Goal: Task Accomplishment & Management: Manage account settings

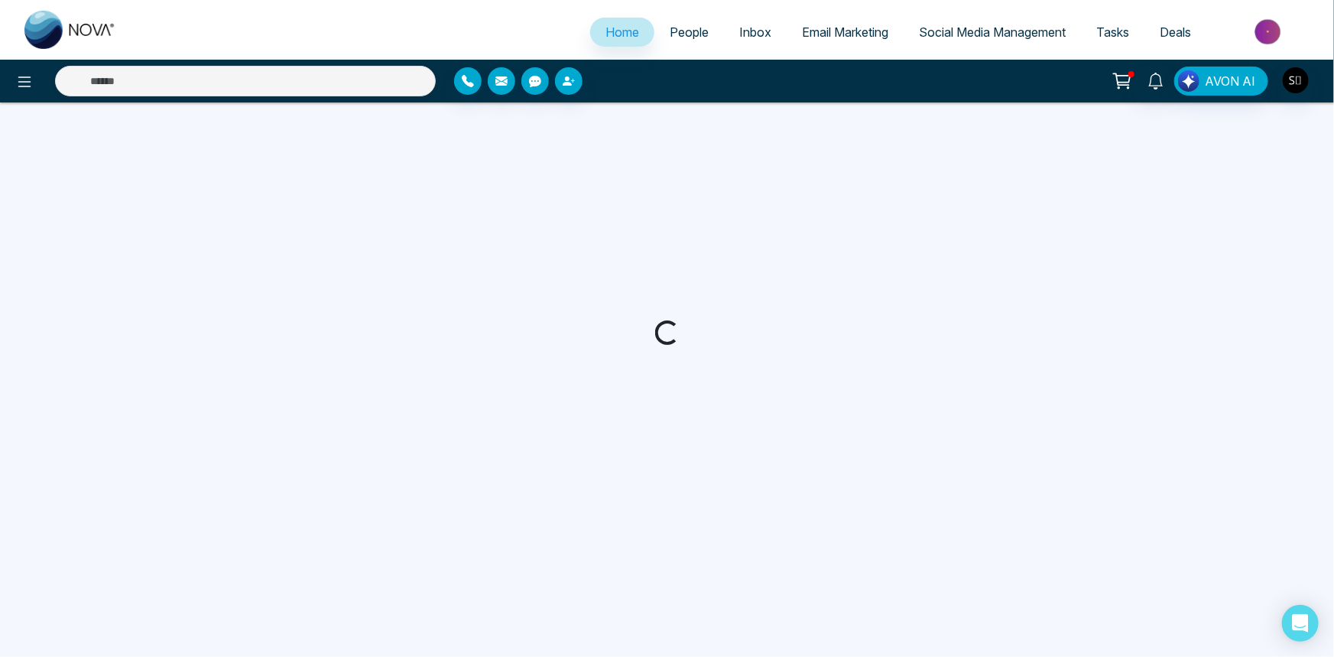
select select "*"
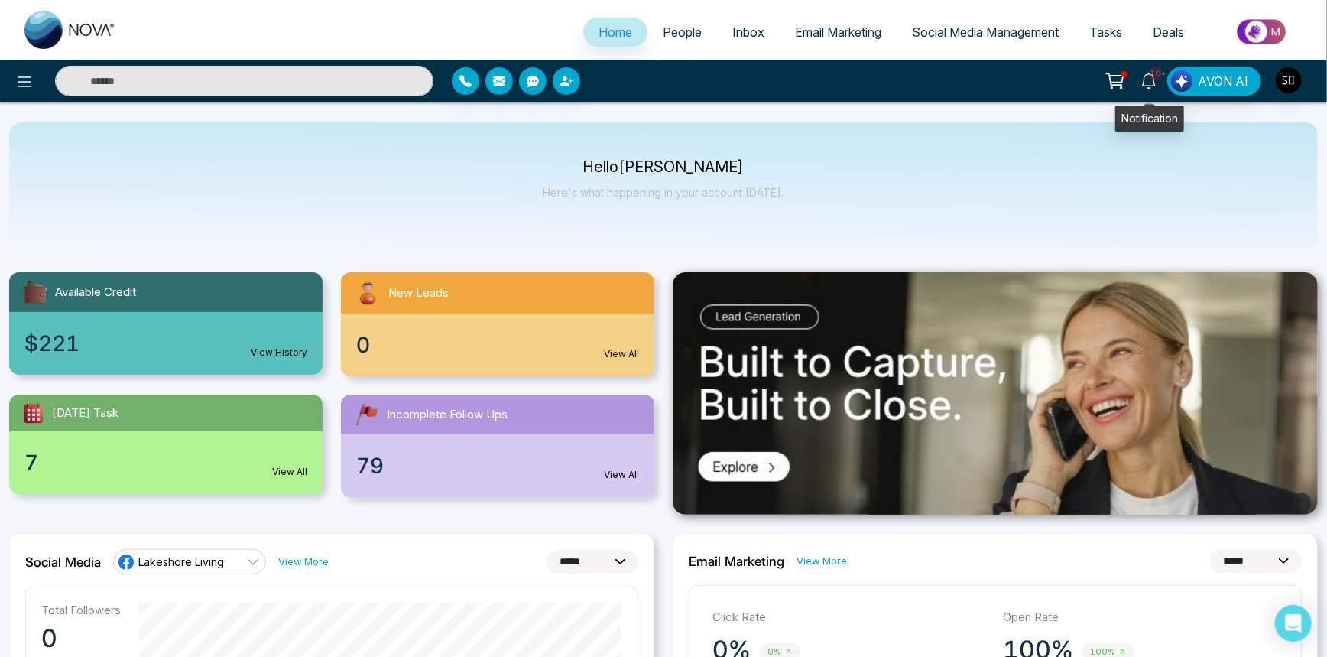
click at [1158, 70] on span "10+" at bounding box center [1156, 74] width 14 height 14
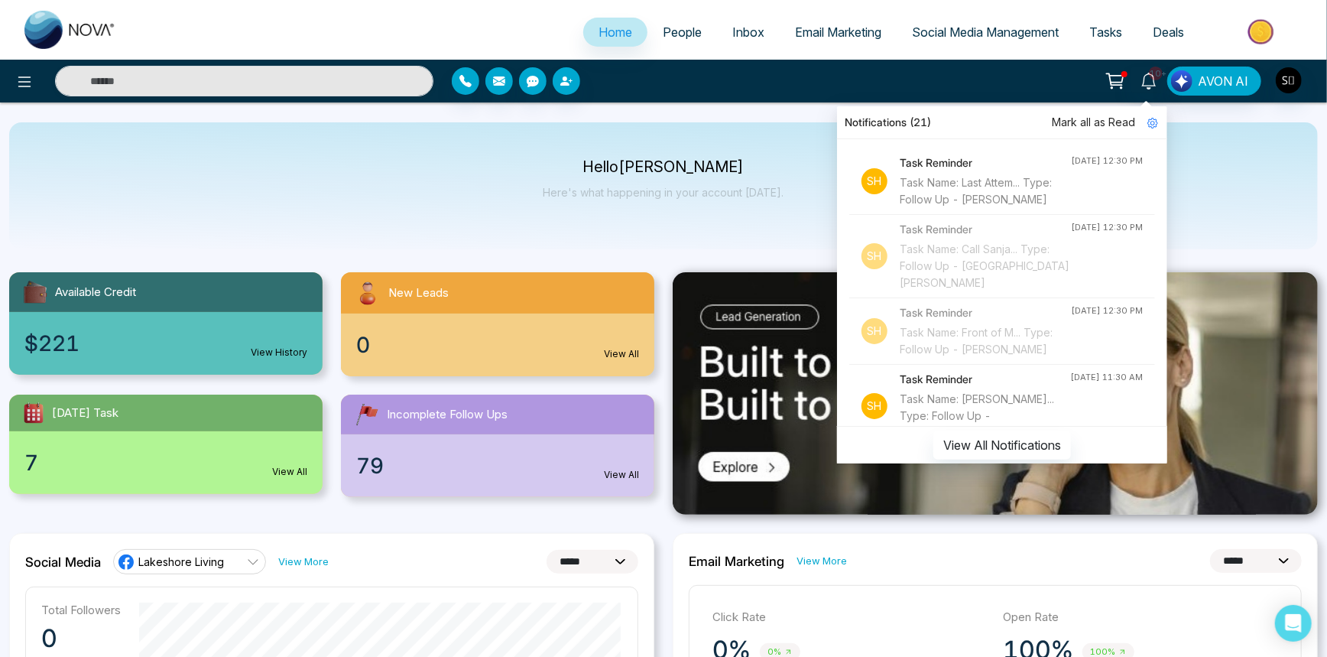
click at [993, 208] on div "Task Name: Last Attem... Type: Follow Up - [PERSON_NAME]" at bounding box center [985, 191] width 171 height 34
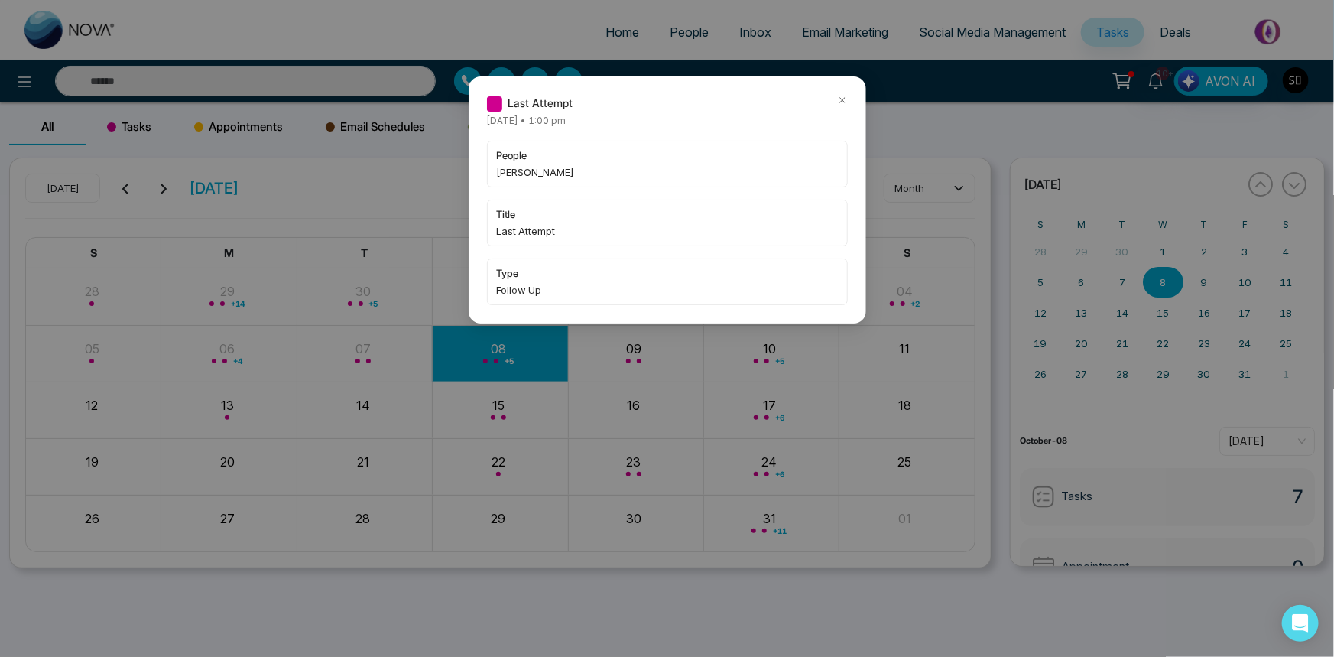
click at [521, 165] on span "[PERSON_NAME]" at bounding box center [667, 171] width 341 height 15
copy span "Meshal"
click at [841, 99] on icon at bounding box center [842, 100] width 11 height 11
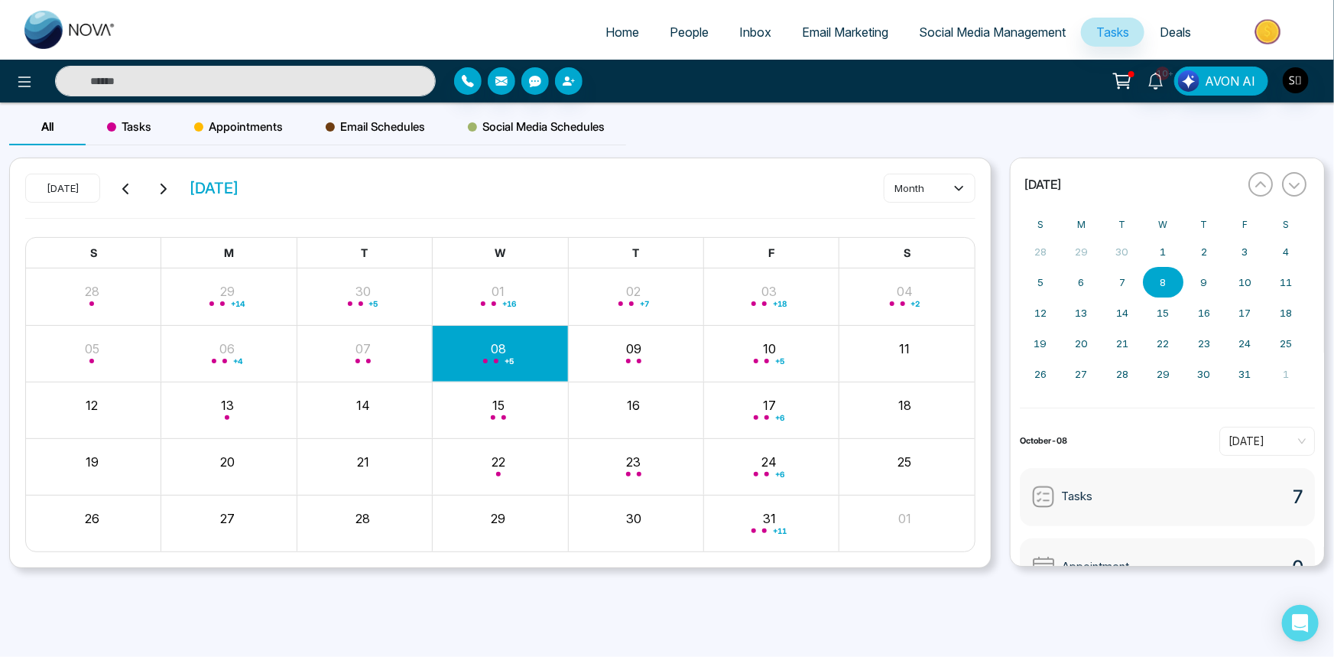
click at [311, 84] on input "text" at bounding box center [245, 81] width 381 height 31
paste input "******"
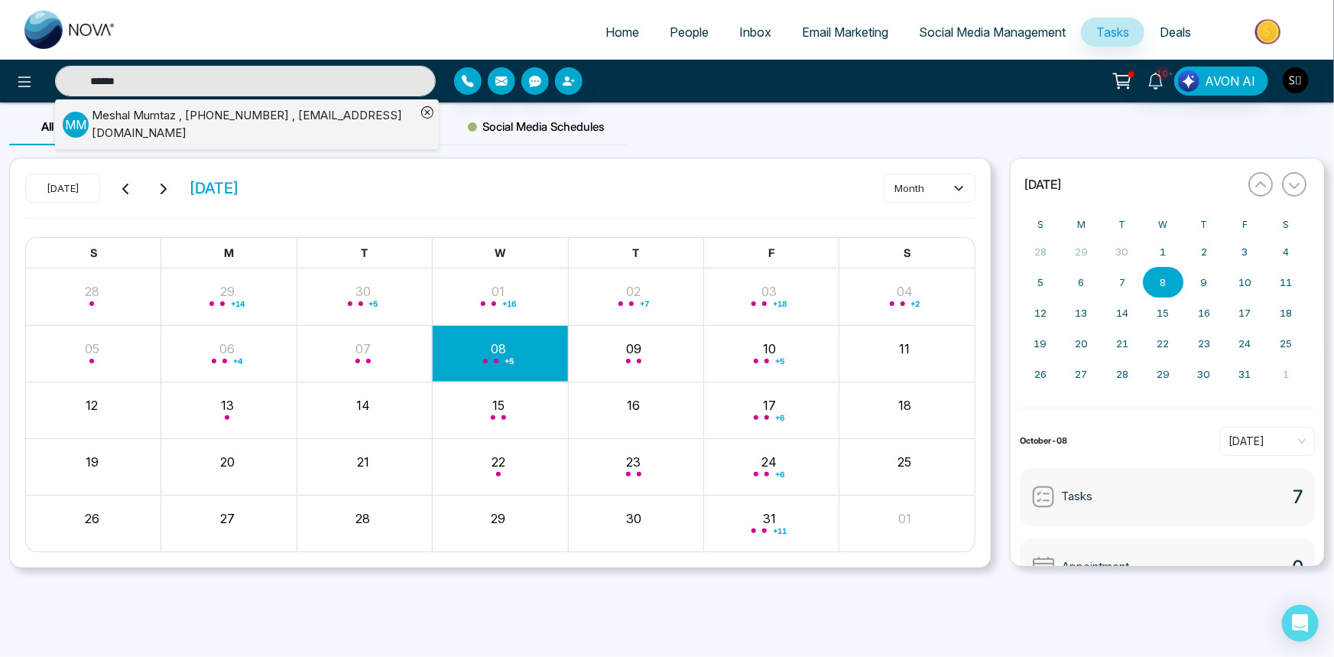
type input "******"
click at [291, 118] on div "[PERSON_NAME] , [PHONE_NUMBER] , [EMAIL_ADDRESS][DOMAIN_NAME]" at bounding box center [254, 124] width 324 height 34
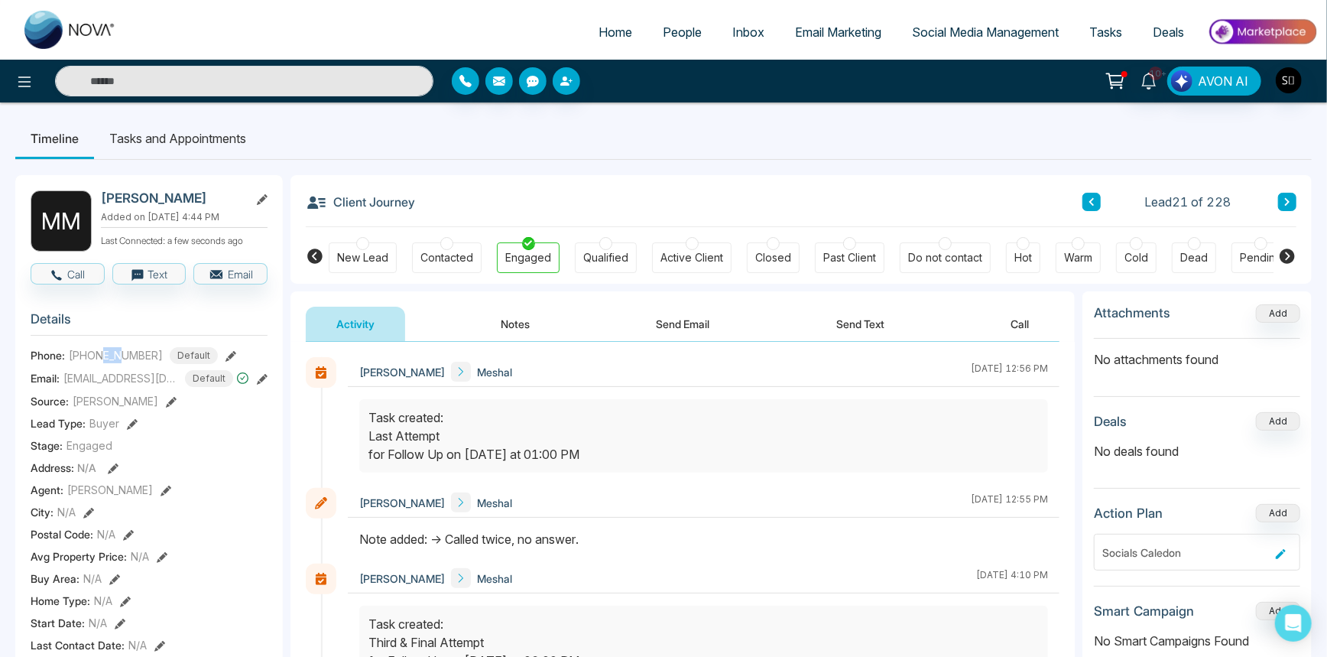
drag, startPoint x: 99, startPoint y: 362, endPoint x: 120, endPoint y: 359, distance: 20.9
click at [120, 359] on span "[PHONE_NUMBER]" at bounding box center [116, 355] width 94 height 16
click at [560, 320] on div "Activity Notes Send Email Send Text Call" at bounding box center [683, 324] width 754 height 35
click at [549, 320] on button "Notes" at bounding box center [515, 324] width 90 height 34
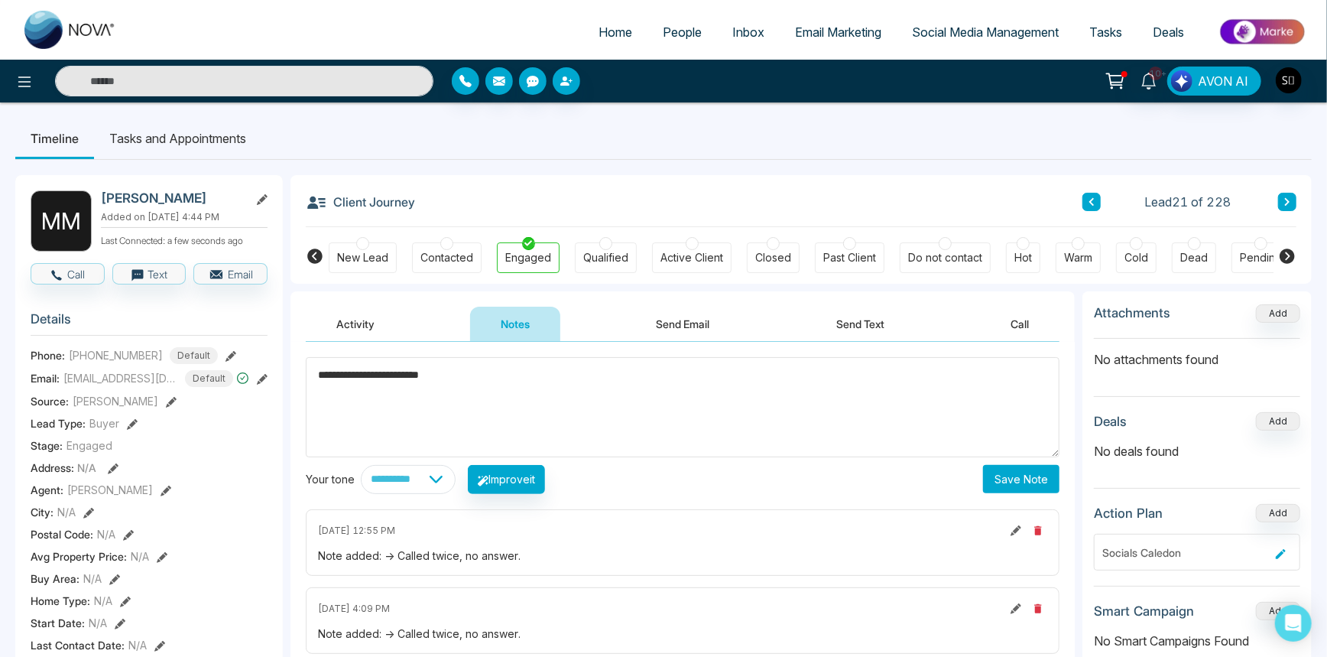
type textarea "**********"
click at [1004, 489] on button "Save Note" at bounding box center [1021, 479] width 76 height 28
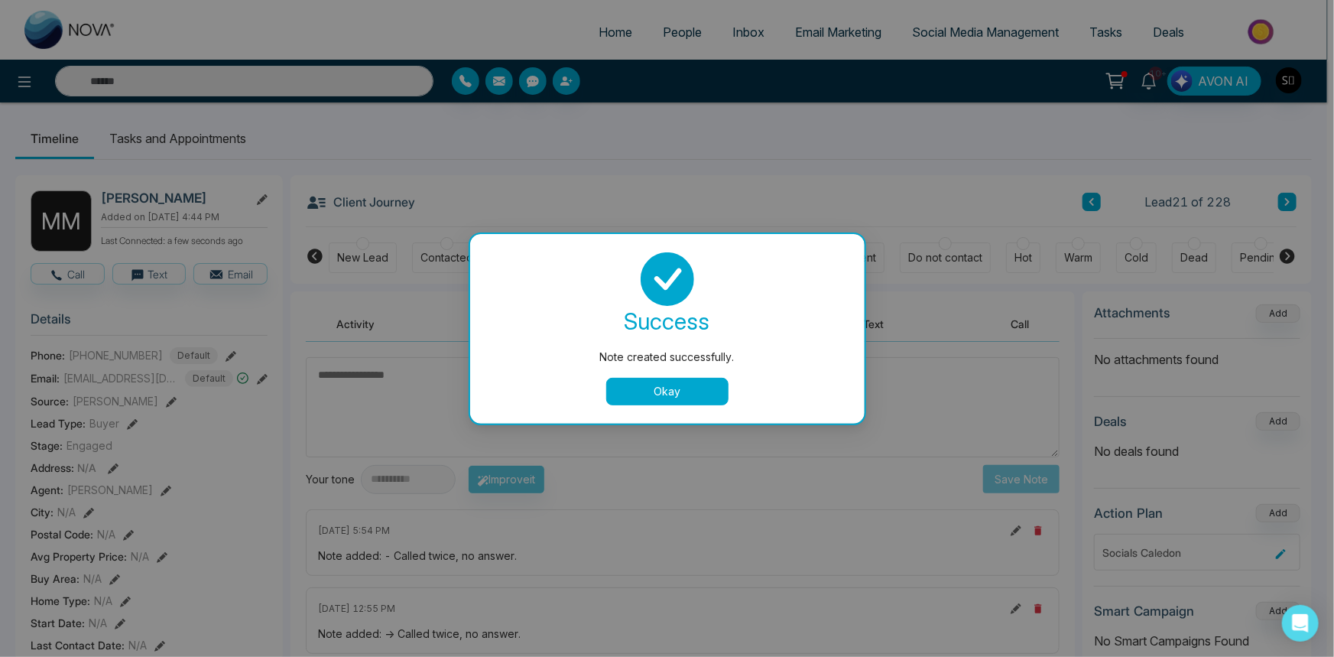
click at [596, 389] on div "Okay" at bounding box center [668, 392] width 358 height 28
click at [630, 389] on button "Okay" at bounding box center [667, 392] width 122 height 28
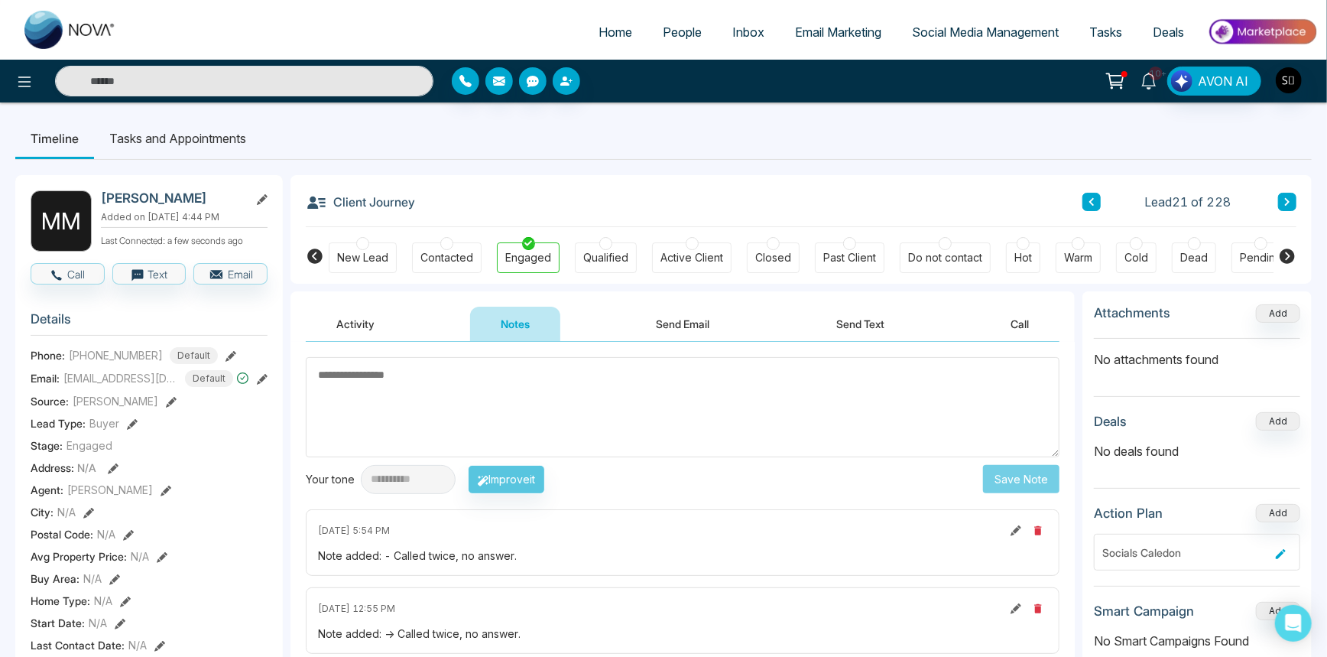
click at [1150, 89] on link "10+" at bounding box center [1149, 80] width 37 height 27
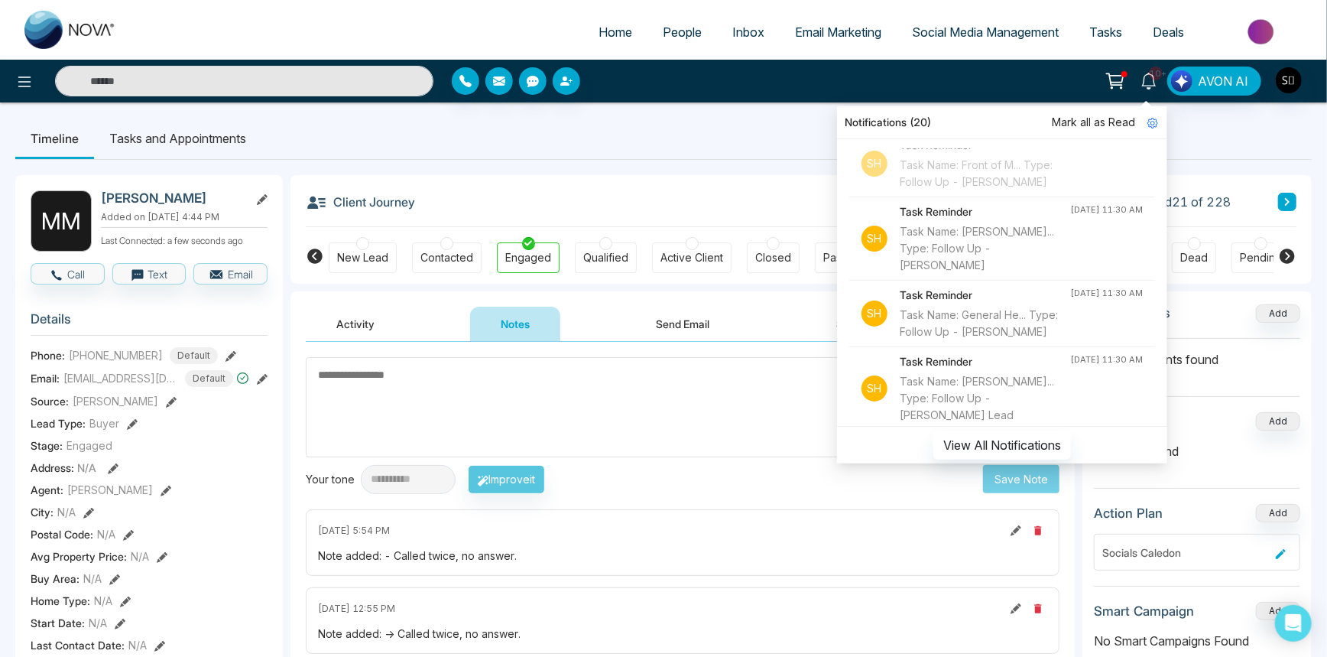
scroll to position [239, 0]
click at [414, 75] on input "text" at bounding box center [244, 81] width 379 height 31
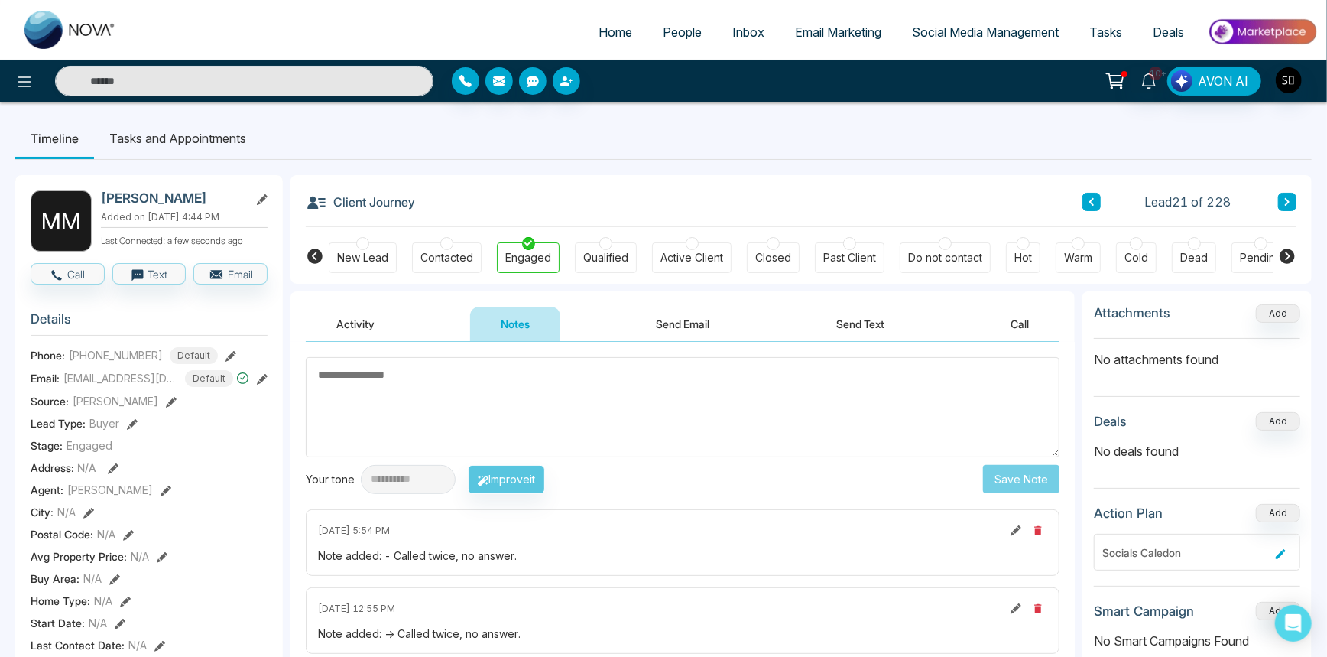
click at [602, 35] on span "Home" at bounding box center [616, 31] width 34 height 15
select select "*"
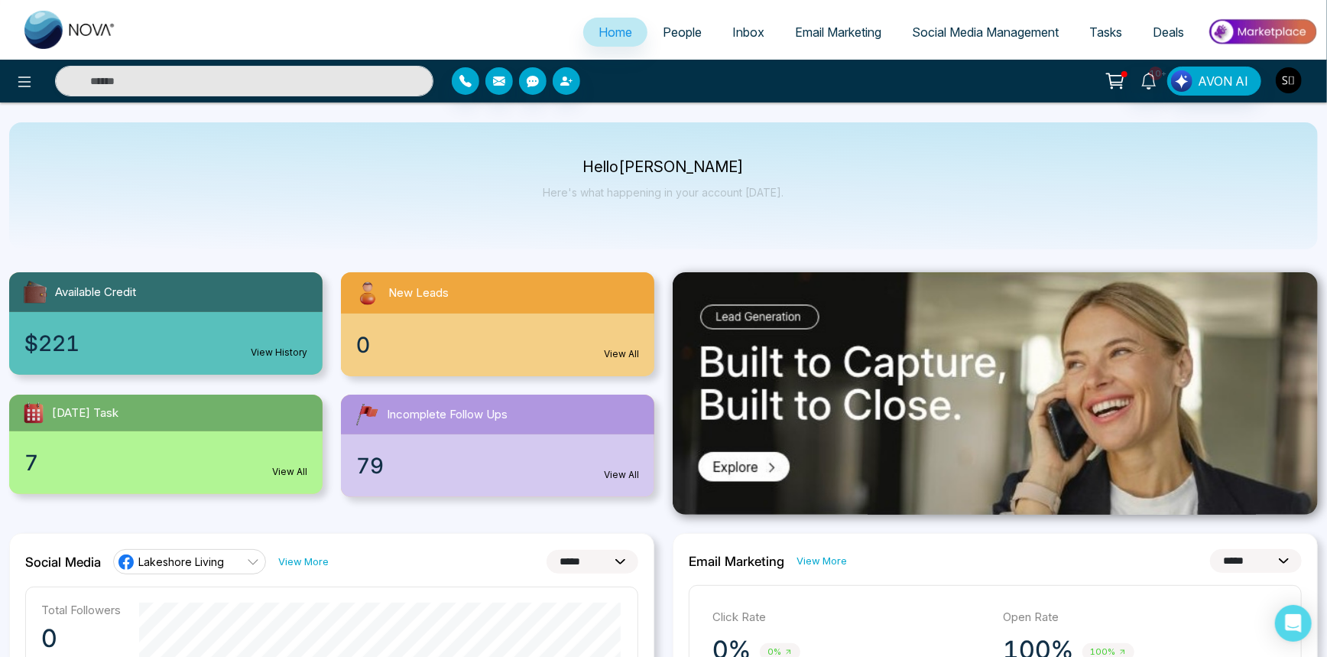
click at [1286, 68] on img "button" at bounding box center [1289, 80] width 26 height 26
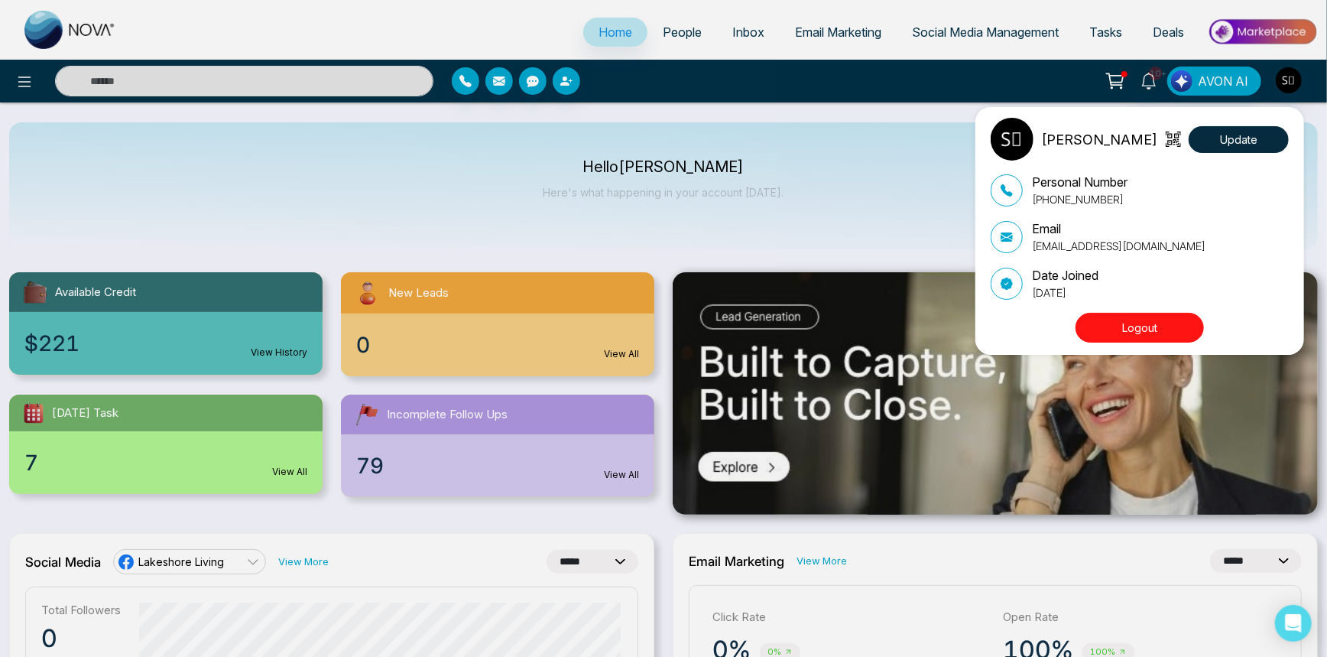
click at [1184, 325] on button "Logout" at bounding box center [1140, 328] width 128 height 30
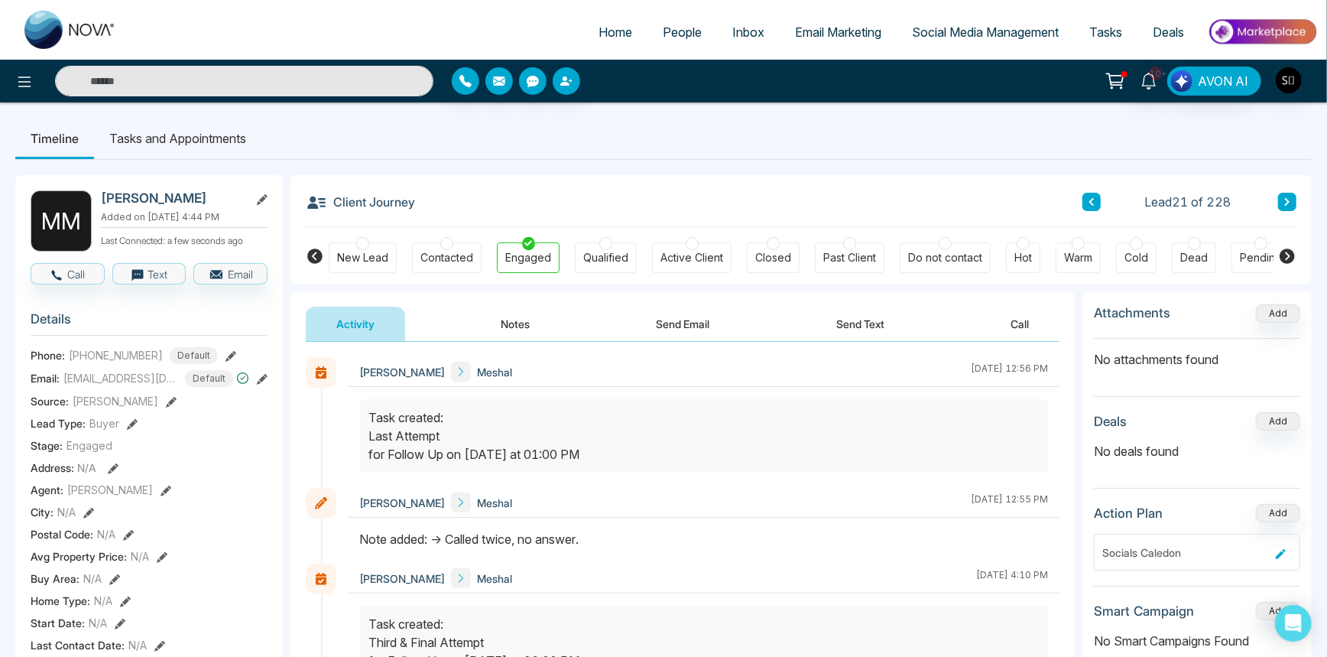
click at [394, 83] on input "text" at bounding box center [244, 81] width 379 height 31
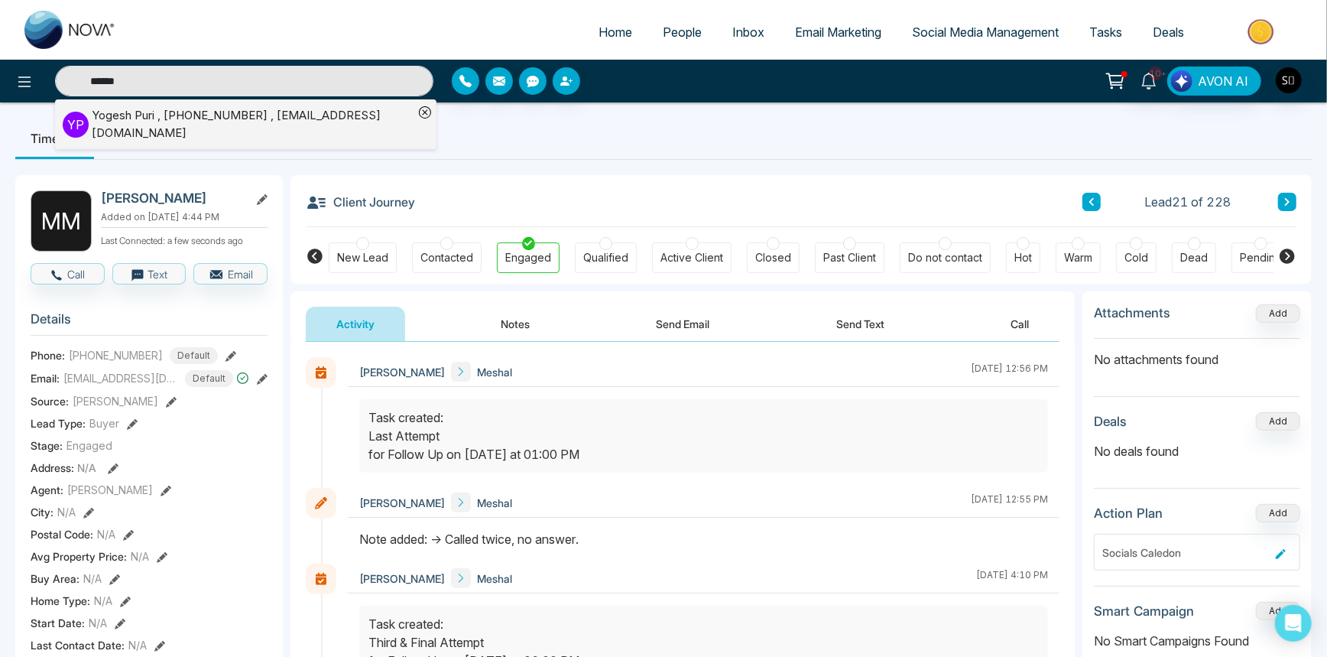
type input "******"
click at [356, 112] on div "[PERSON_NAME] , [PHONE_NUMBER] , [EMAIL_ADDRESS][DOMAIN_NAME]" at bounding box center [253, 124] width 322 height 34
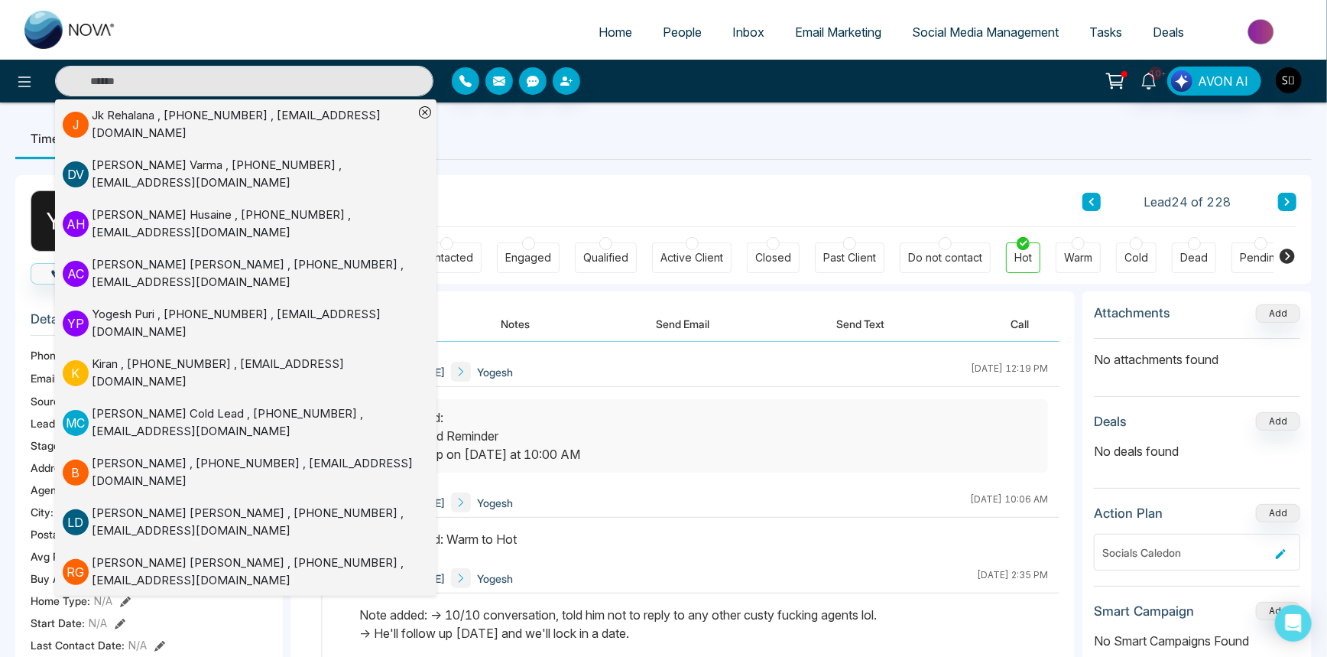
click at [555, 209] on div "Client Journey Lead 24 of 228" at bounding box center [801, 201] width 991 height 52
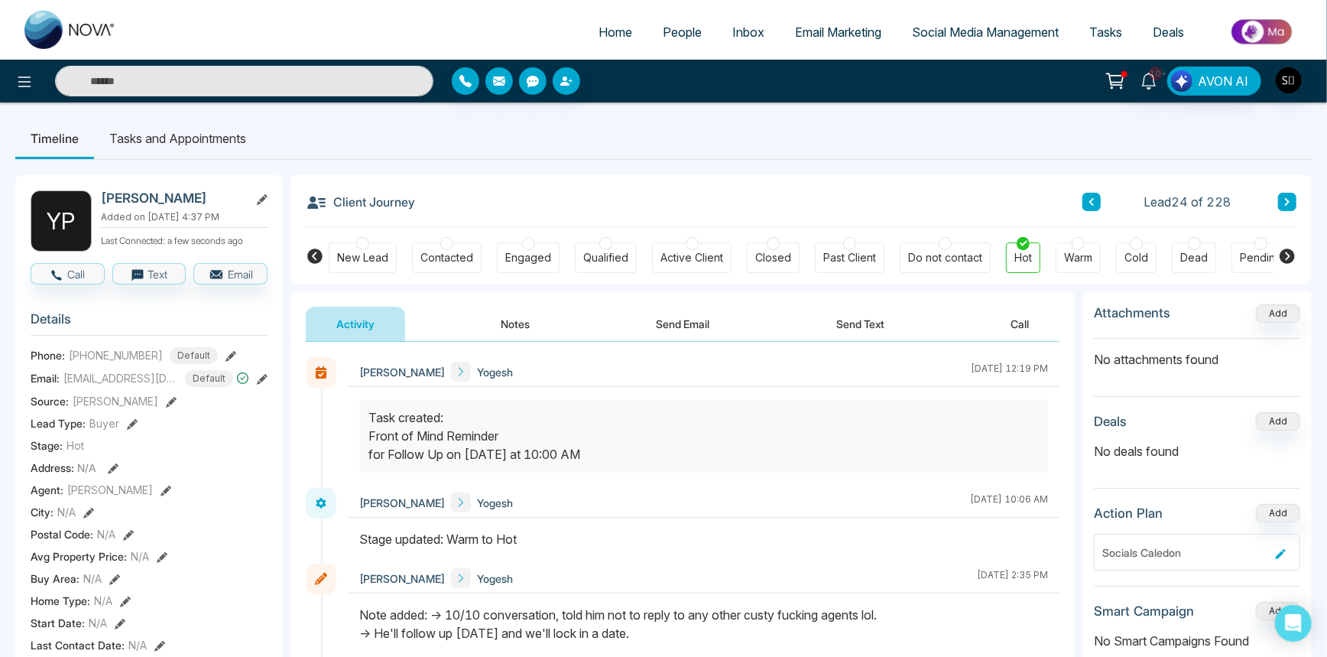
click at [517, 310] on button "Notes" at bounding box center [515, 324] width 90 height 34
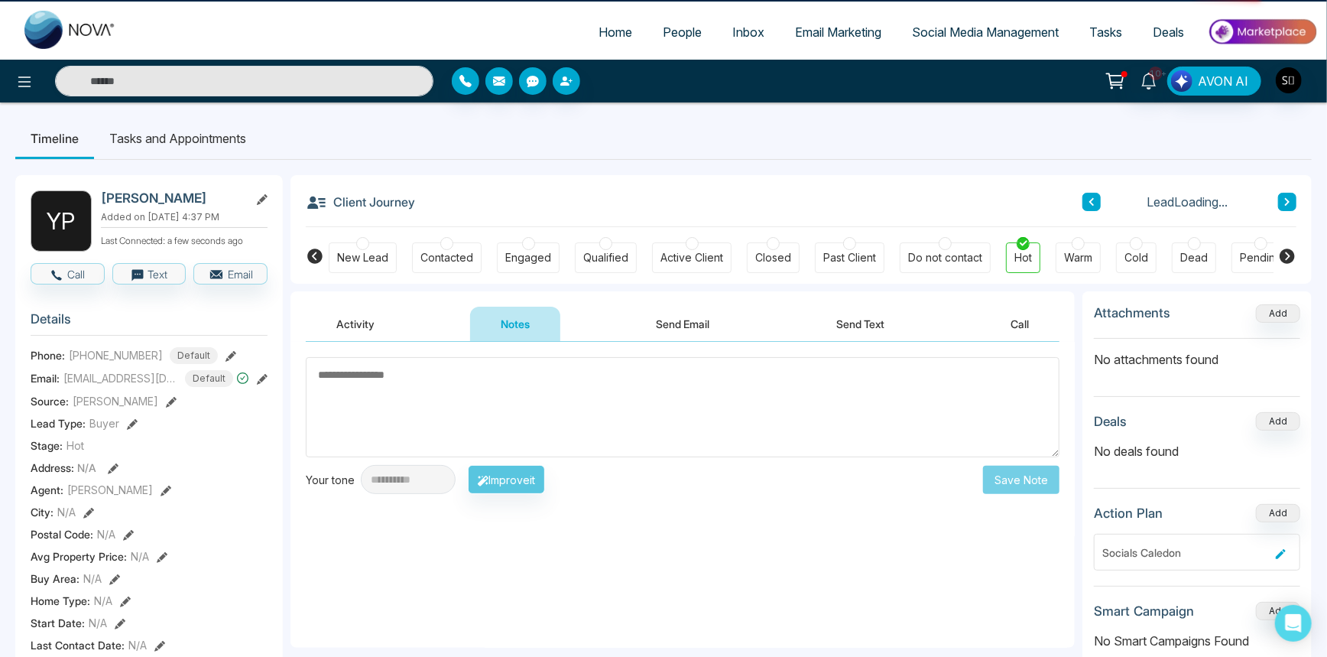
click at [514, 383] on textarea at bounding box center [683, 407] width 754 height 100
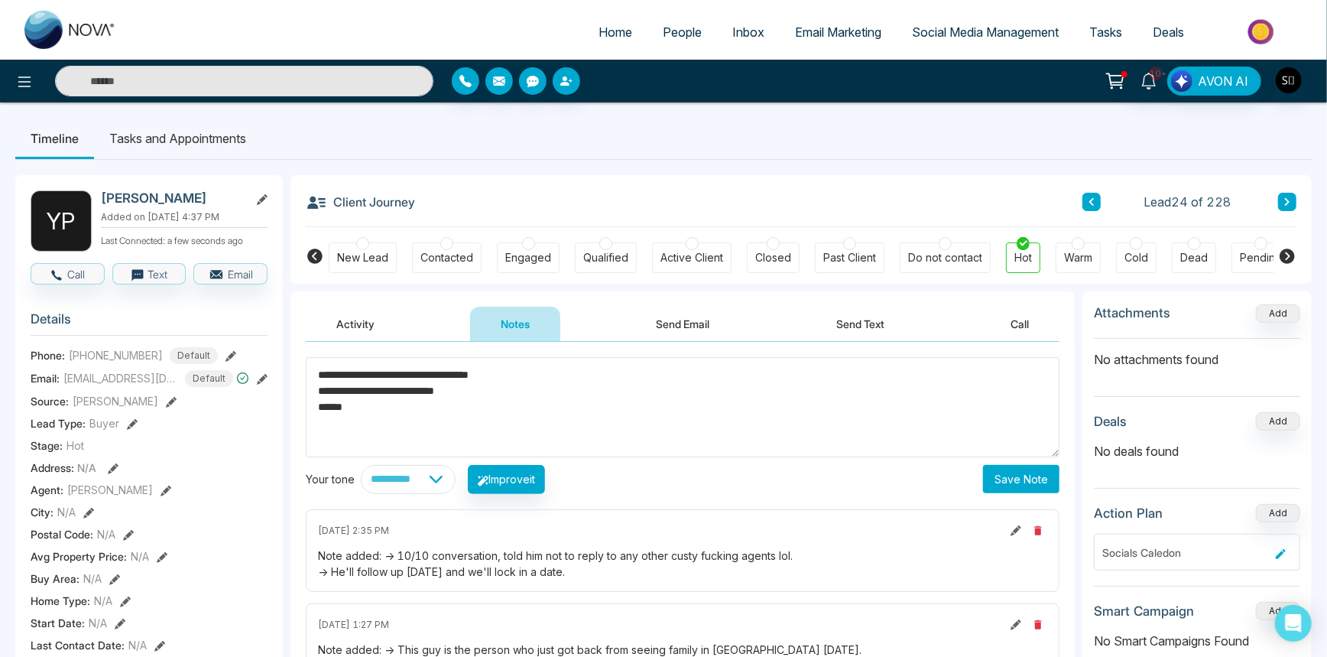
type textarea "**********"
click at [1005, 470] on button "Save Note" at bounding box center [1021, 479] width 76 height 28
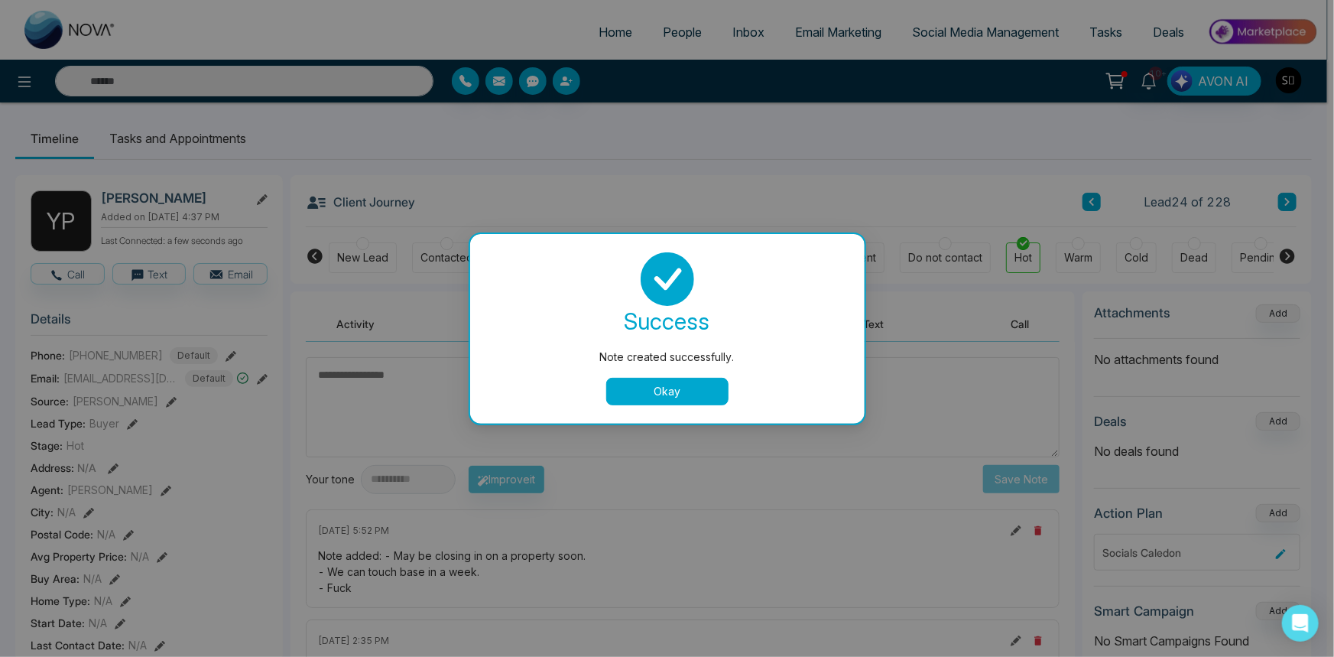
click at [651, 392] on button "Okay" at bounding box center [667, 392] width 122 height 28
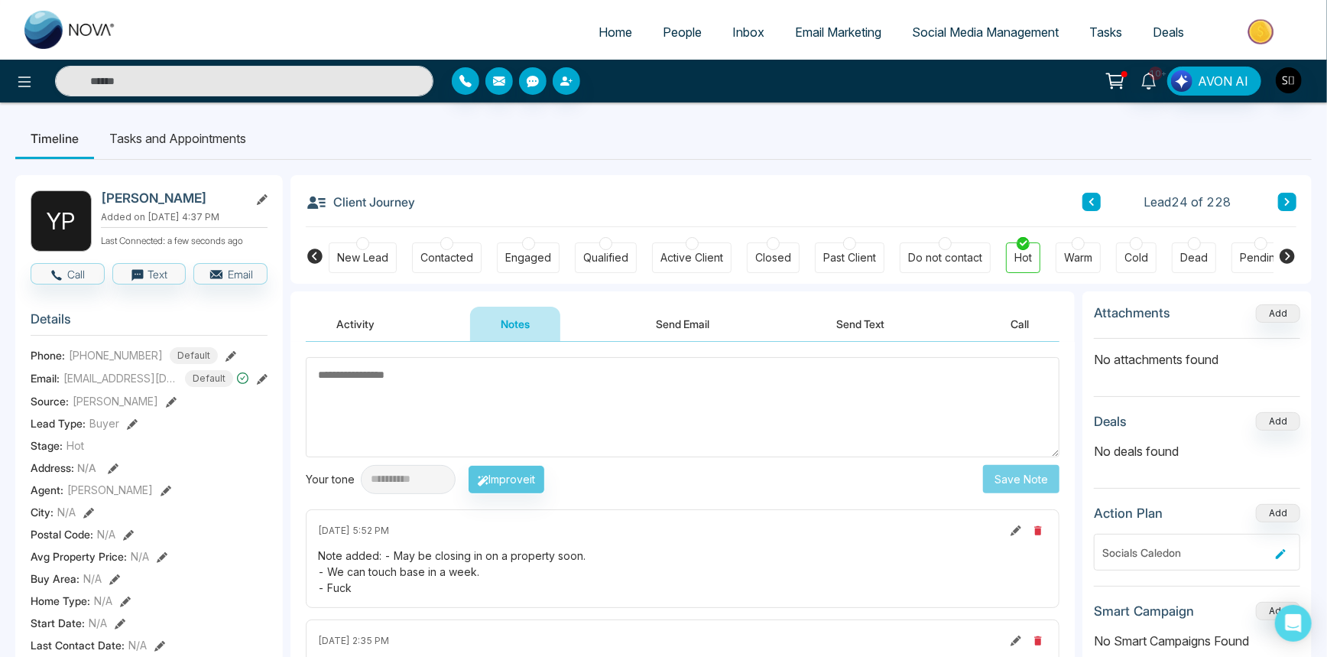
click at [208, 132] on li "Tasks and Appointments" at bounding box center [177, 138] width 167 height 41
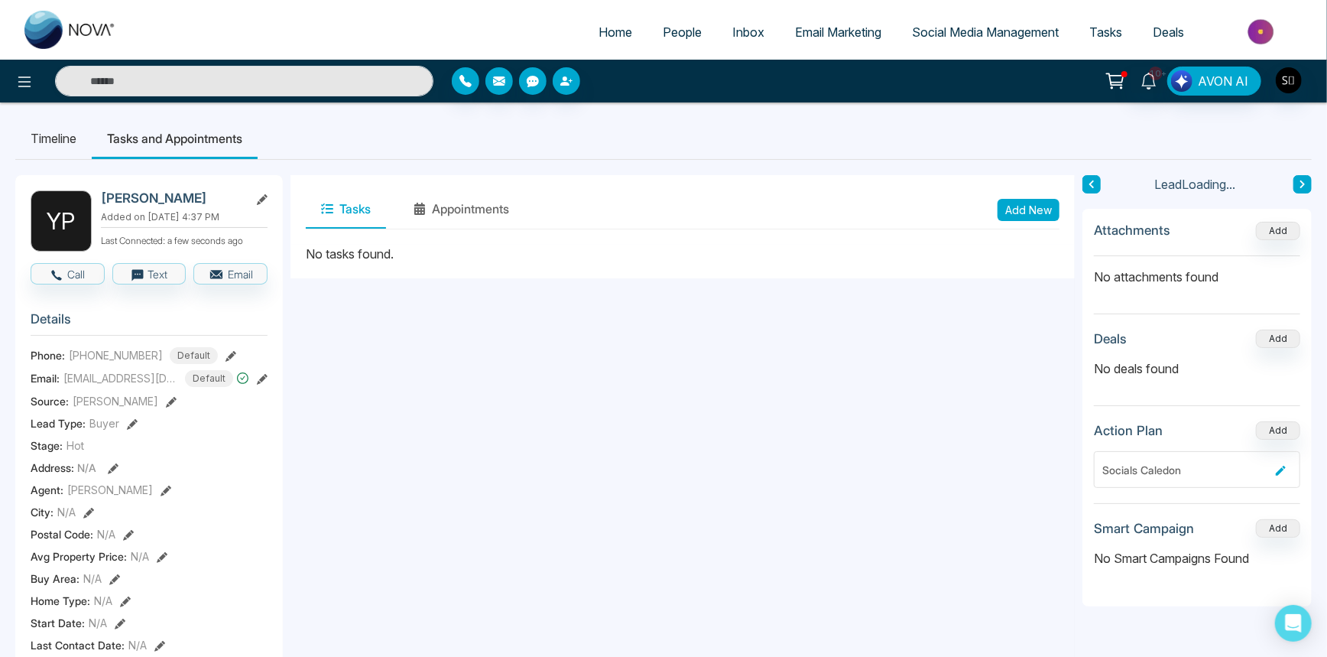
click at [1025, 200] on button "Add New" at bounding box center [1029, 210] width 62 height 22
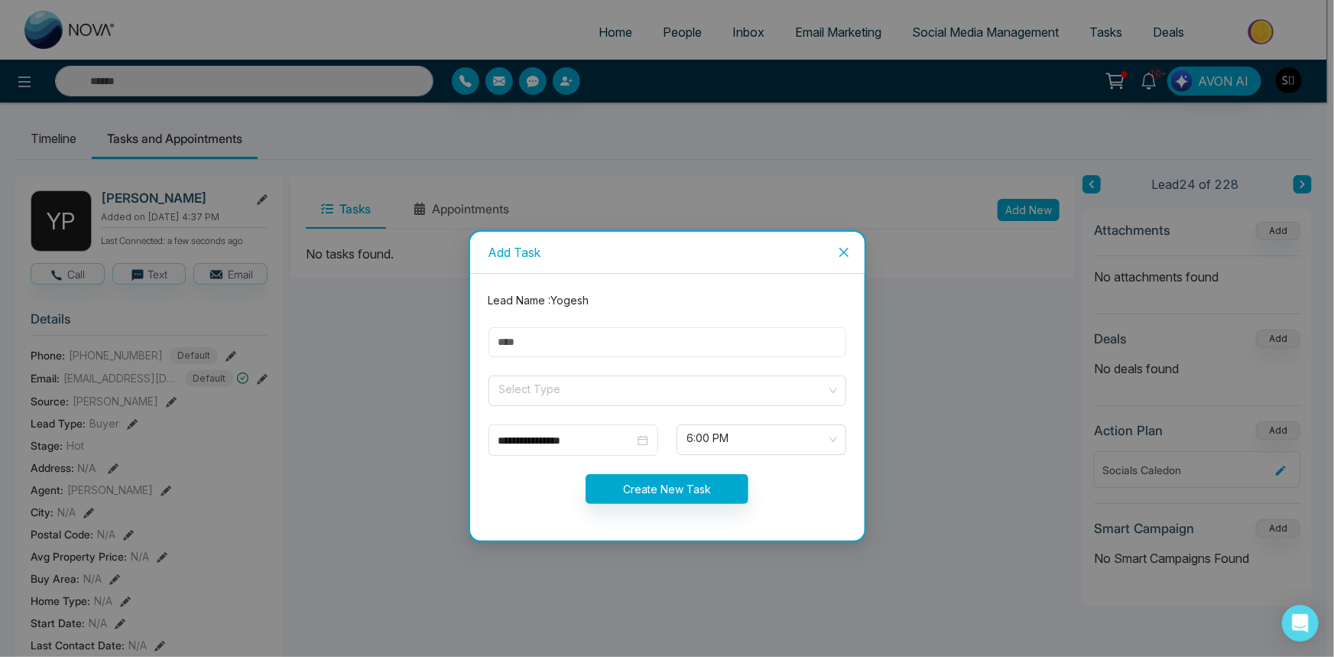
click at [522, 337] on input "text" at bounding box center [668, 342] width 358 height 30
type input "**********"
click at [549, 380] on input "search" at bounding box center [662, 387] width 329 height 23
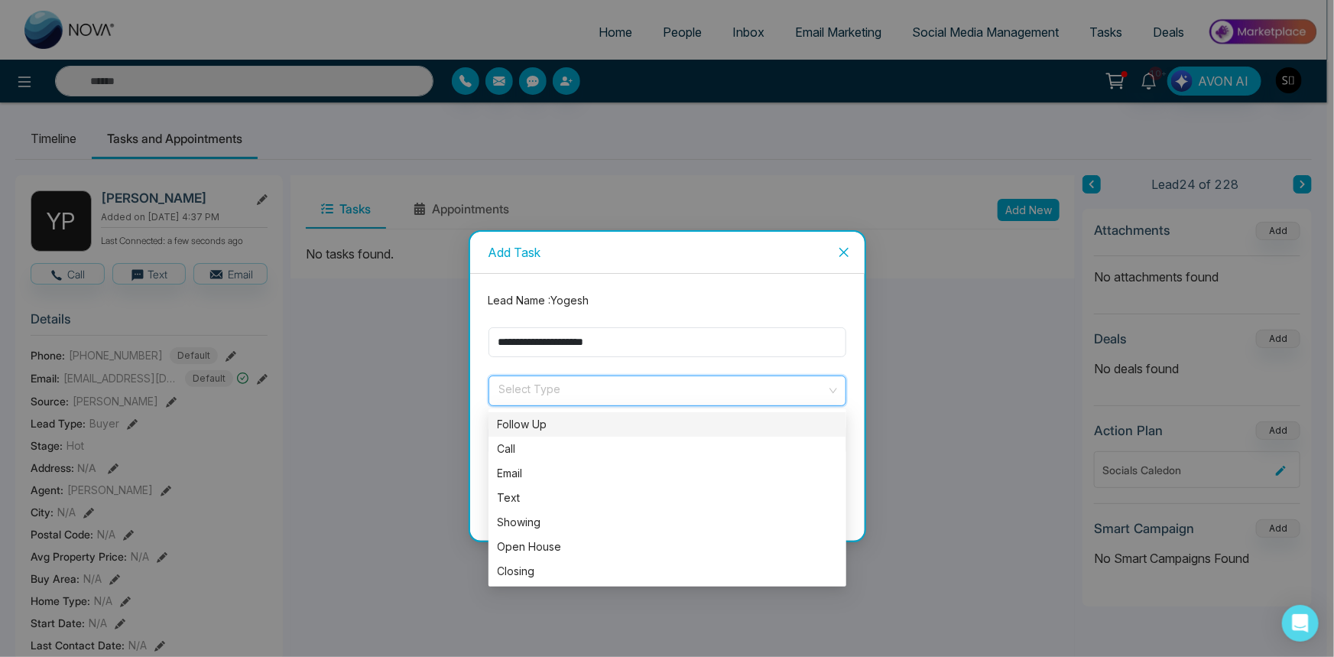
click at [558, 416] on div "Follow Up" at bounding box center [668, 424] width 340 height 17
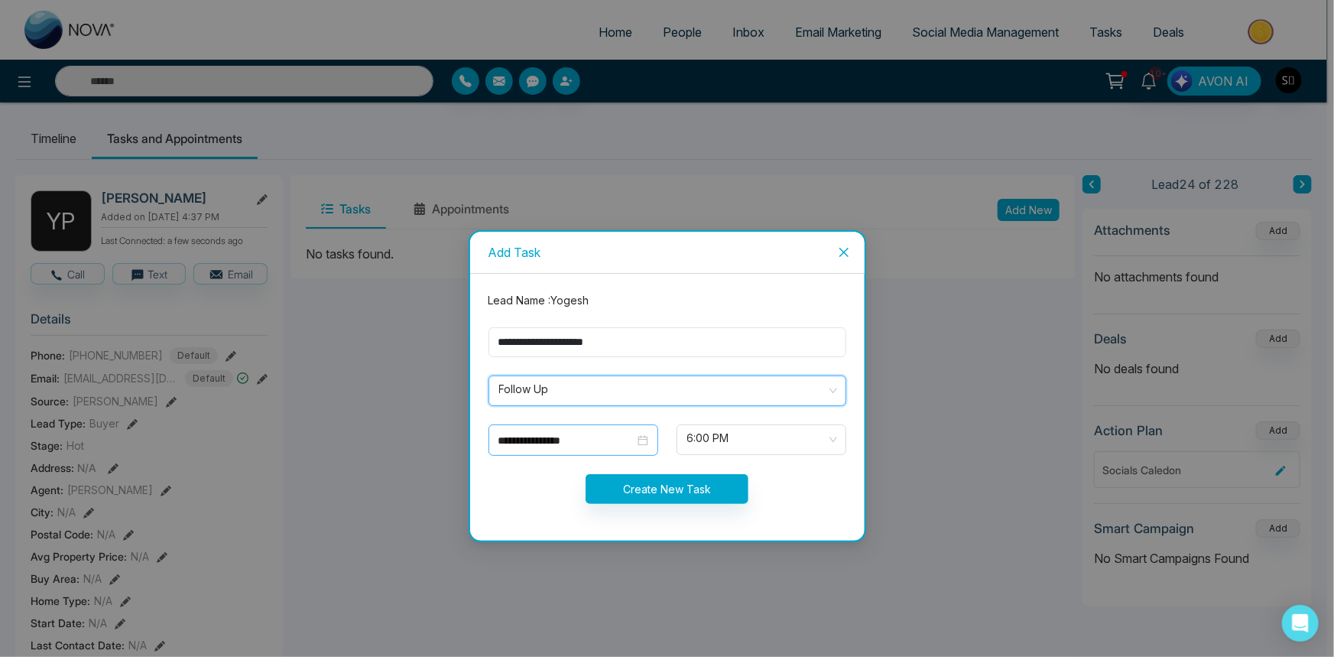
click at [574, 438] on input "**********" at bounding box center [567, 440] width 136 height 17
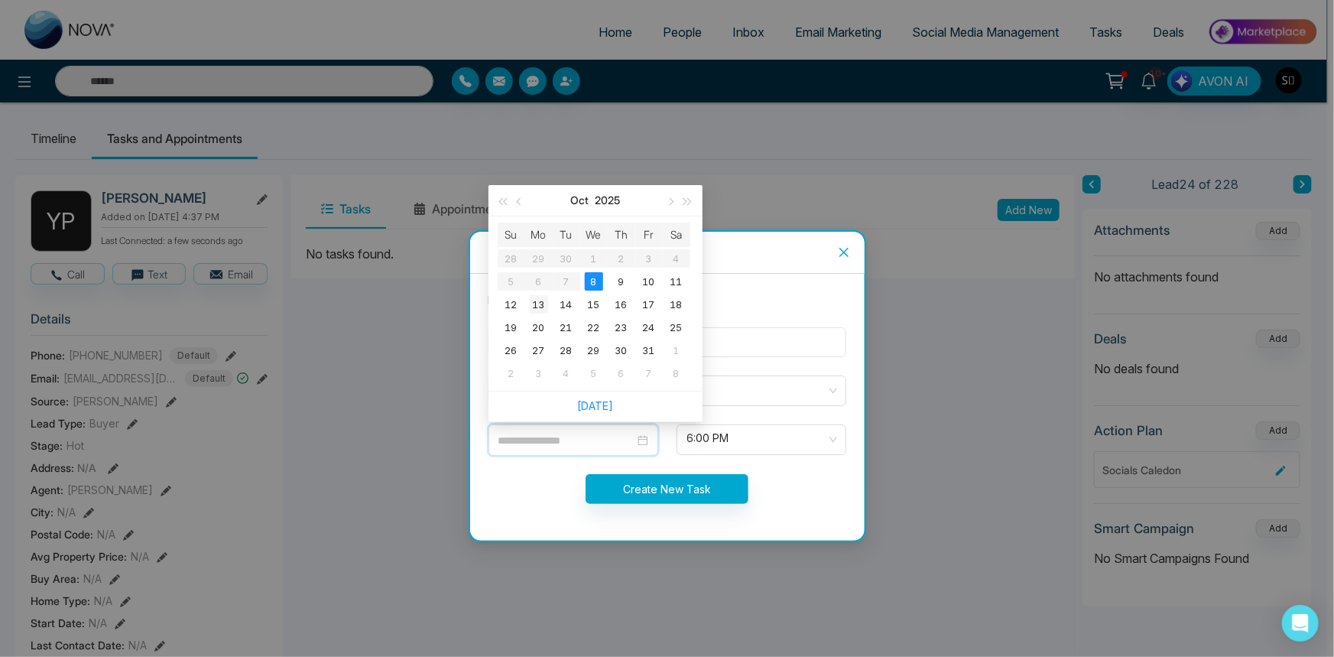
type input "**********"
click at [535, 301] on div "13" at bounding box center [539, 304] width 18 height 18
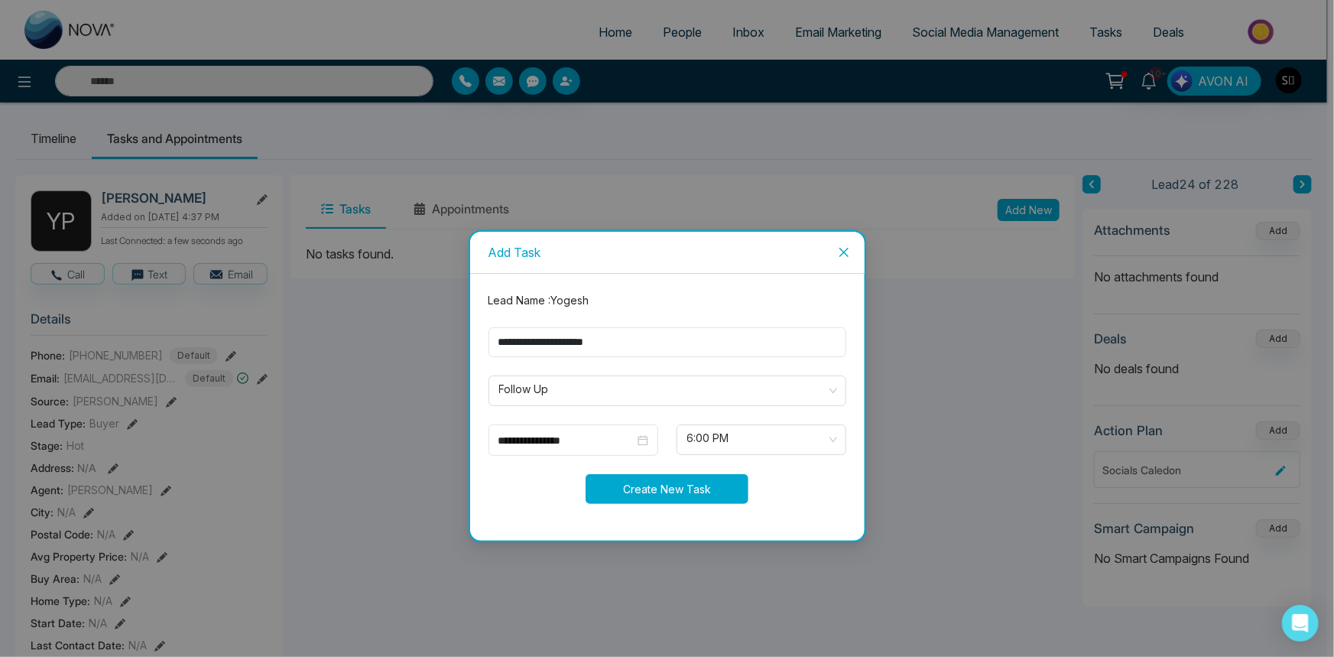
click at [747, 476] on button "Create New Task" at bounding box center [667, 489] width 163 height 30
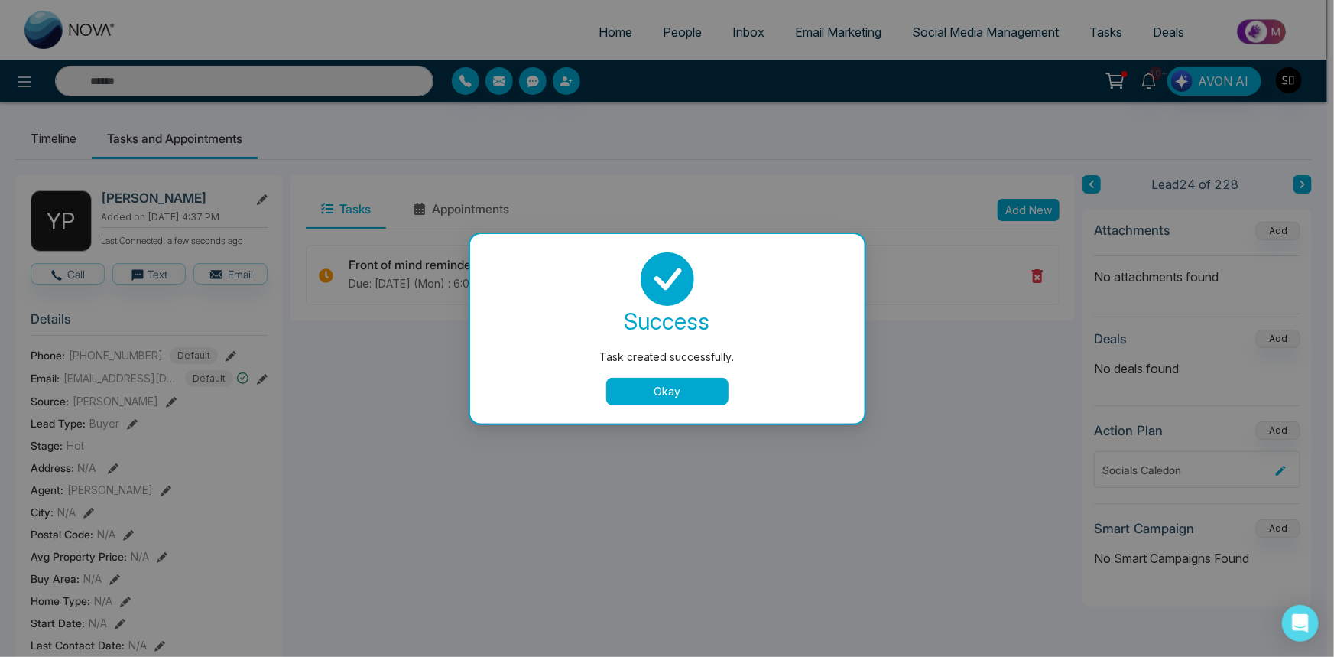
click at [707, 398] on button "Okay" at bounding box center [667, 392] width 122 height 28
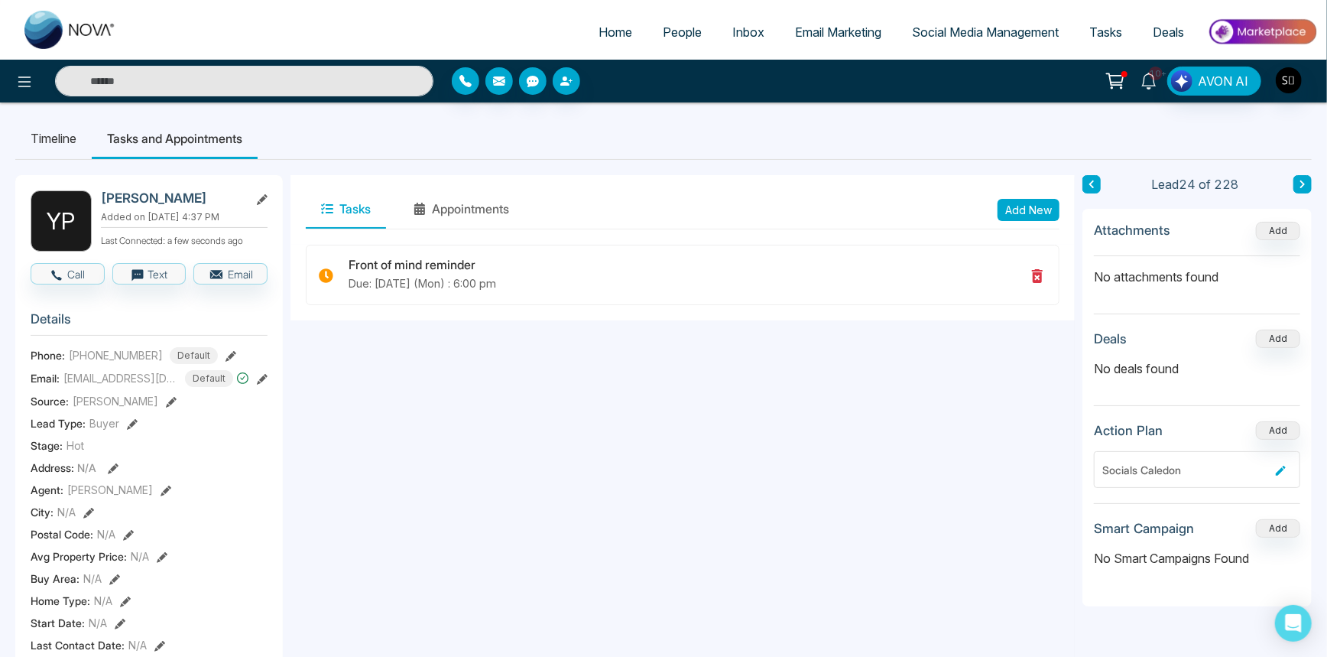
click at [1162, 71] on span "10+" at bounding box center [1156, 74] width 14 height 14
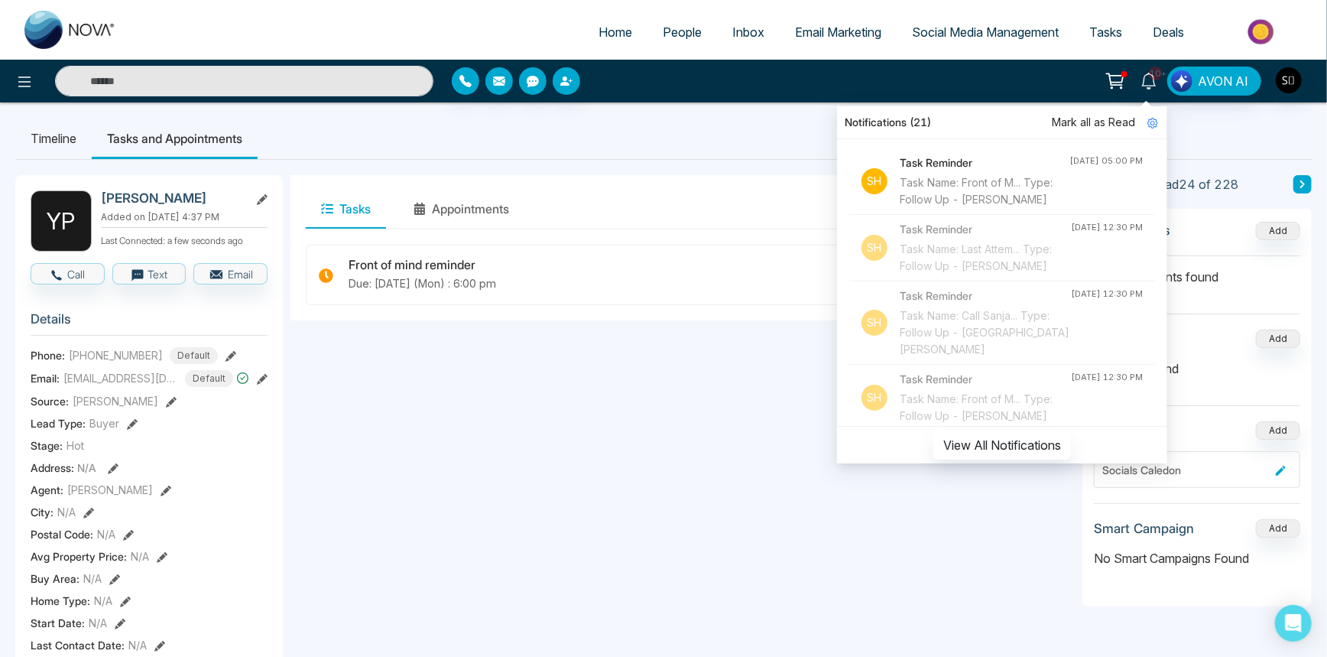
click at [1029, 206] on div "Task Name: Front of M... Type: Follow Up - [PERSON_NAME]" at bounding box center [985, 191] width 170 height 34
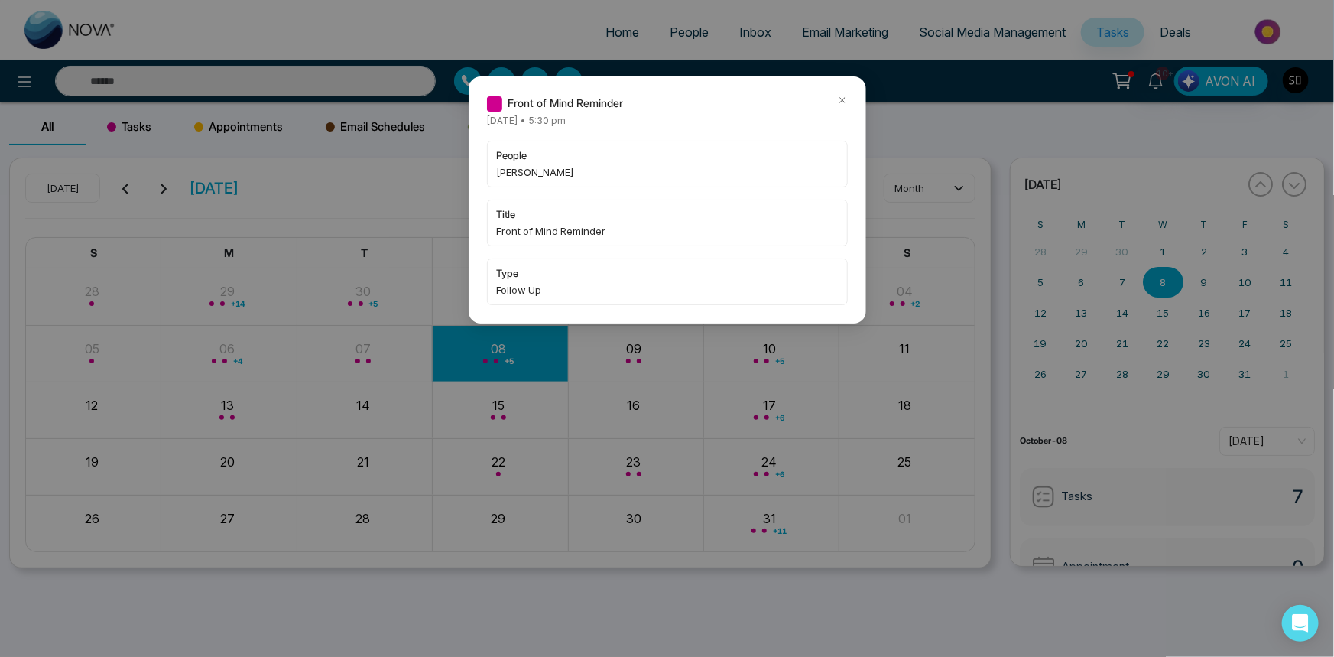
click at [515, 166] on span "Bolatito Ogunleye" at bounding box center [667, 171] width 341 height 15
click at [836, 102] on div "Front of Mind Reminder" at bounding box center [667, 103] width 361 height 17
click at [839, 102] on icon at bounding box center [842, 100] width 11 height 11
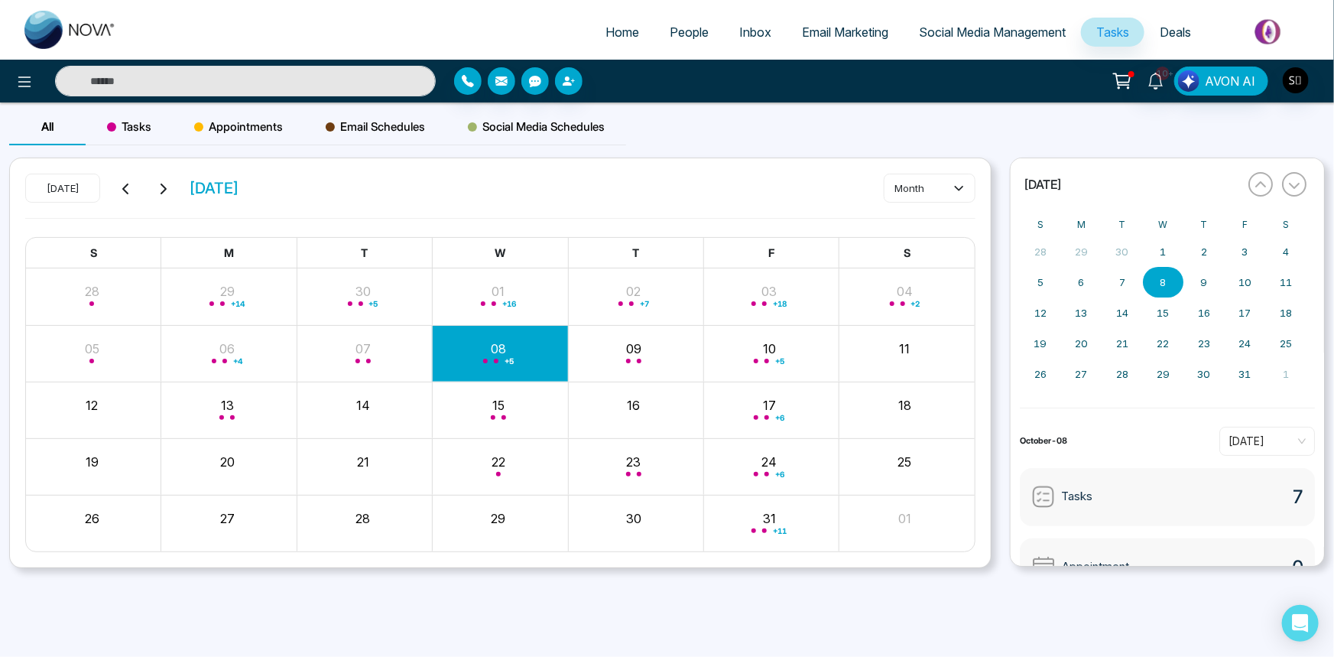
click at [188, 89] on input "text" at bounding box center [245, 81] width 381 height 31
paste input "**********"
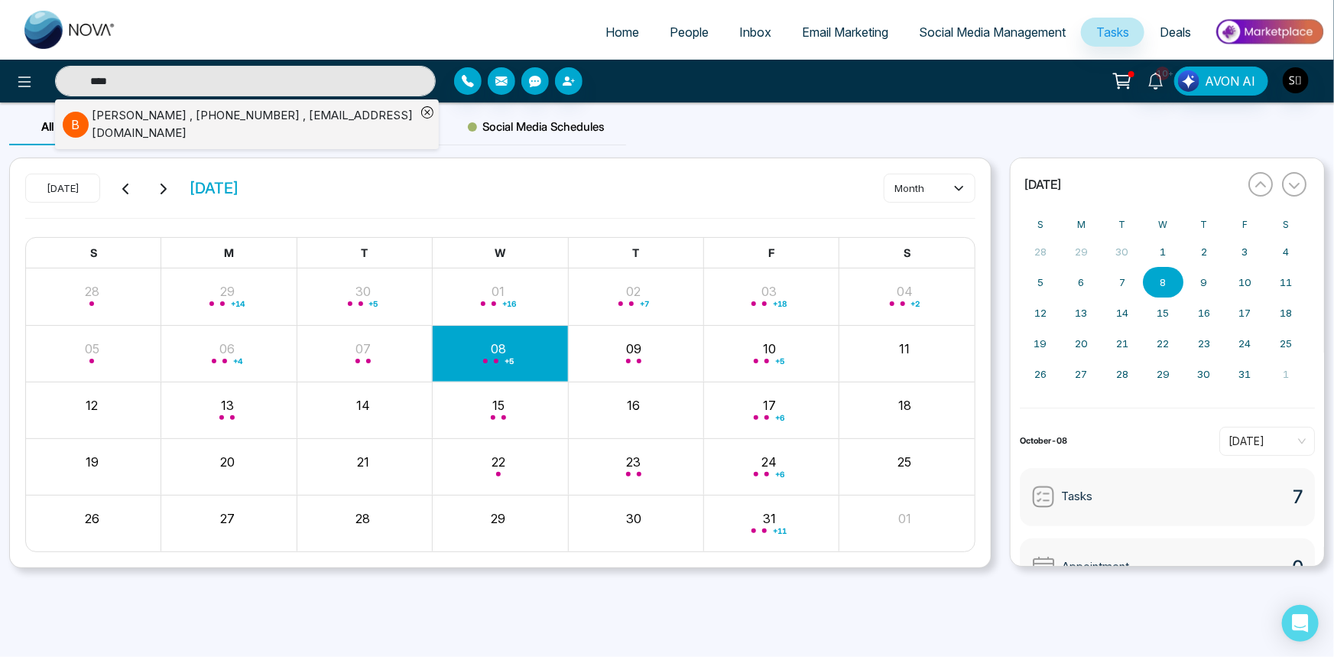
type input "****"
click at [190, 112] on div "Bolatito Ogunleye , +14169302690 , bs_ogunleye@hotmail.com" at bounding box center [254, 124] width 324 height 34
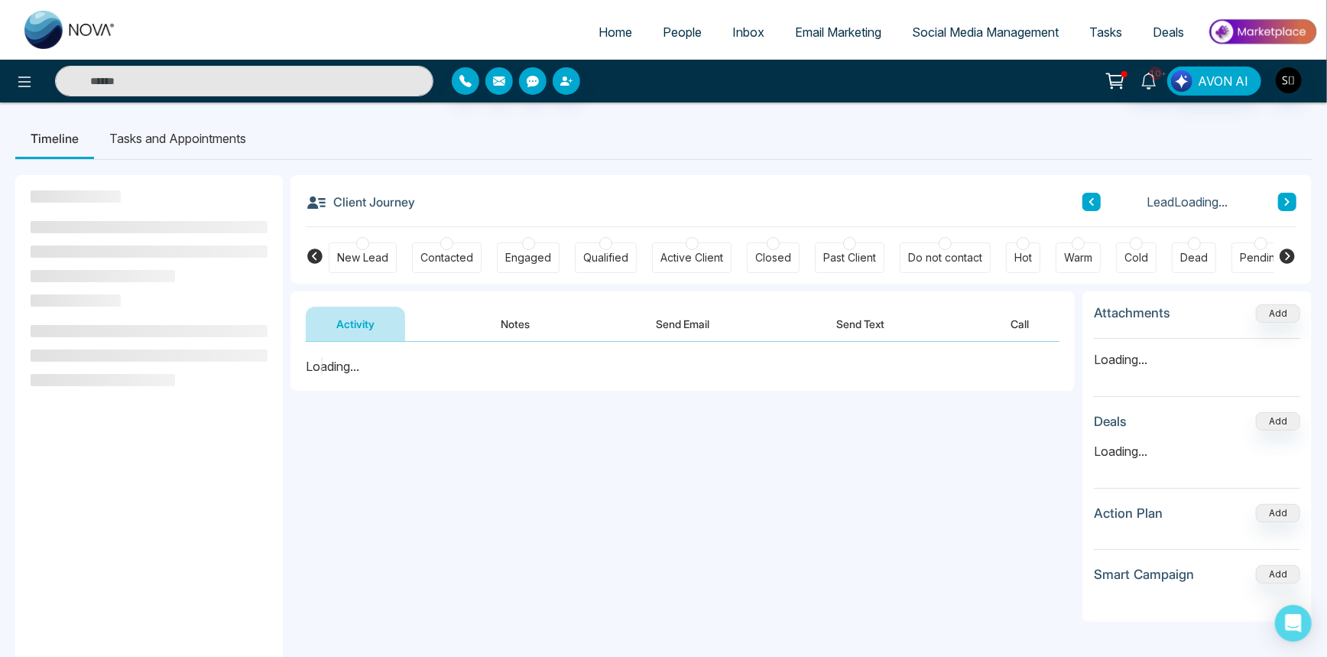
click at [505, 321] on button "Notes" at bounding box center [515, 324] width 90 height 34
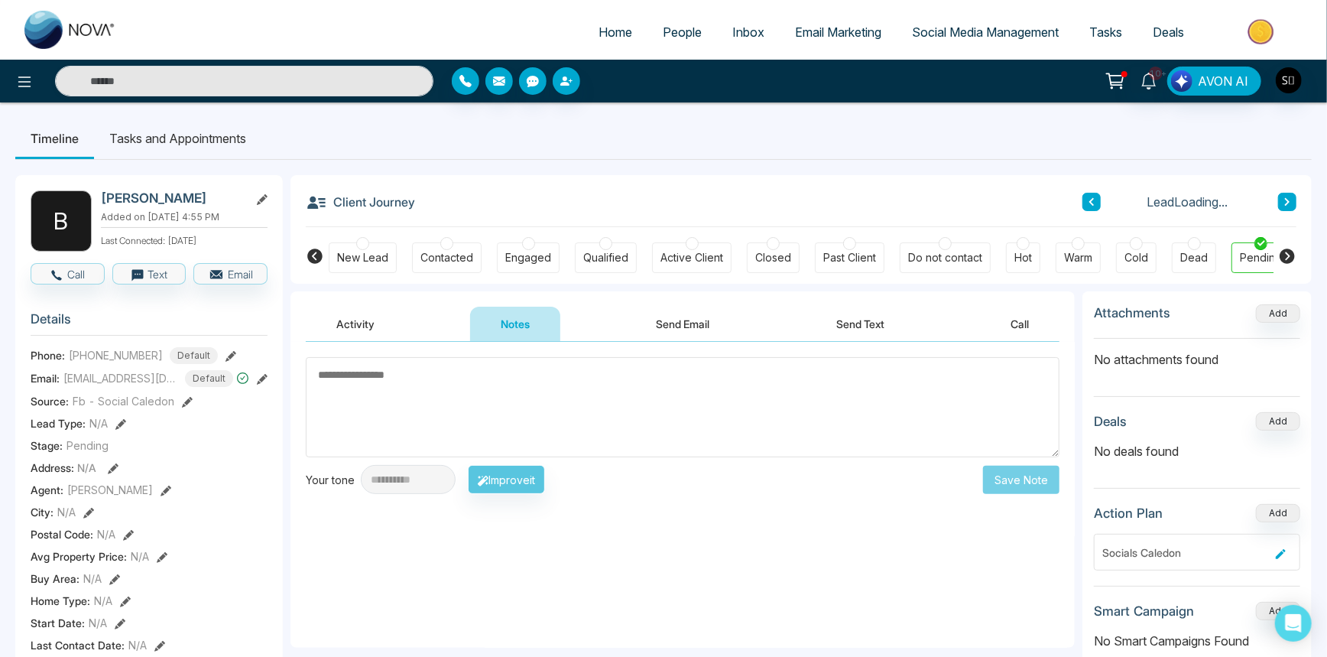
click at [170, 140] on li "Tasks and Appointments" at bounding box center [177, 138] width 167 height 41
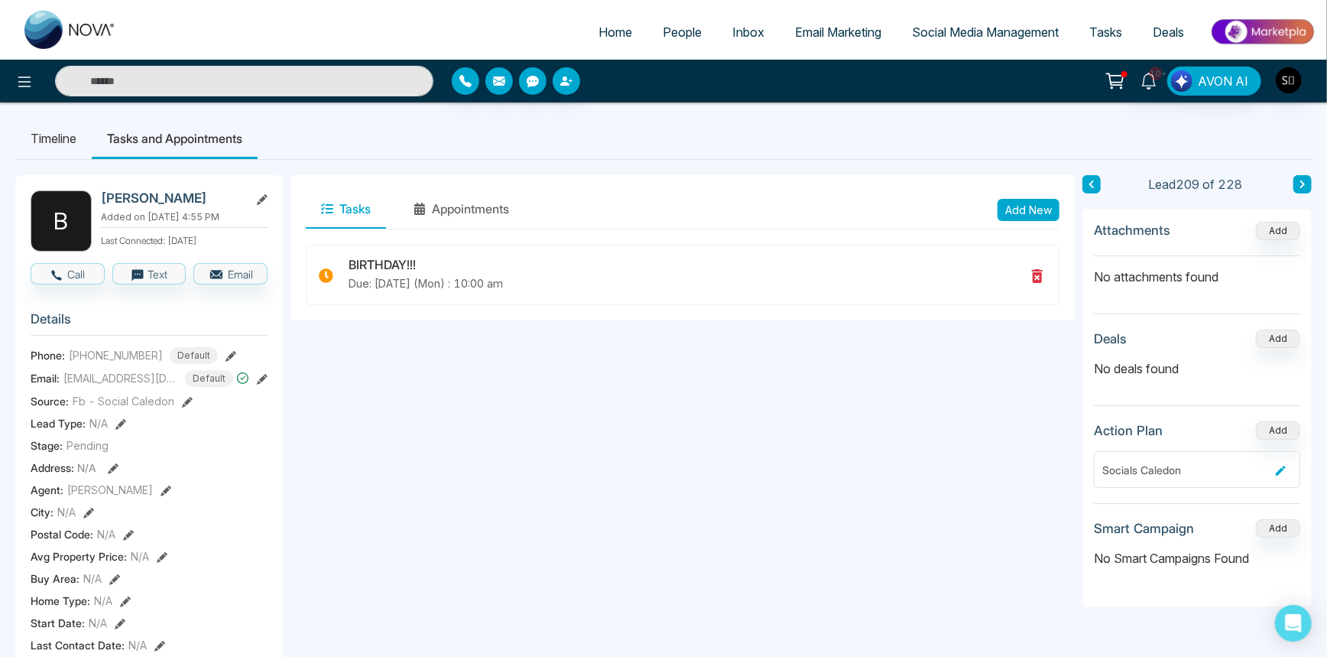
click at [1039, 208] on button "Add New" at bounding box center [1029, 210] width 62 height 22
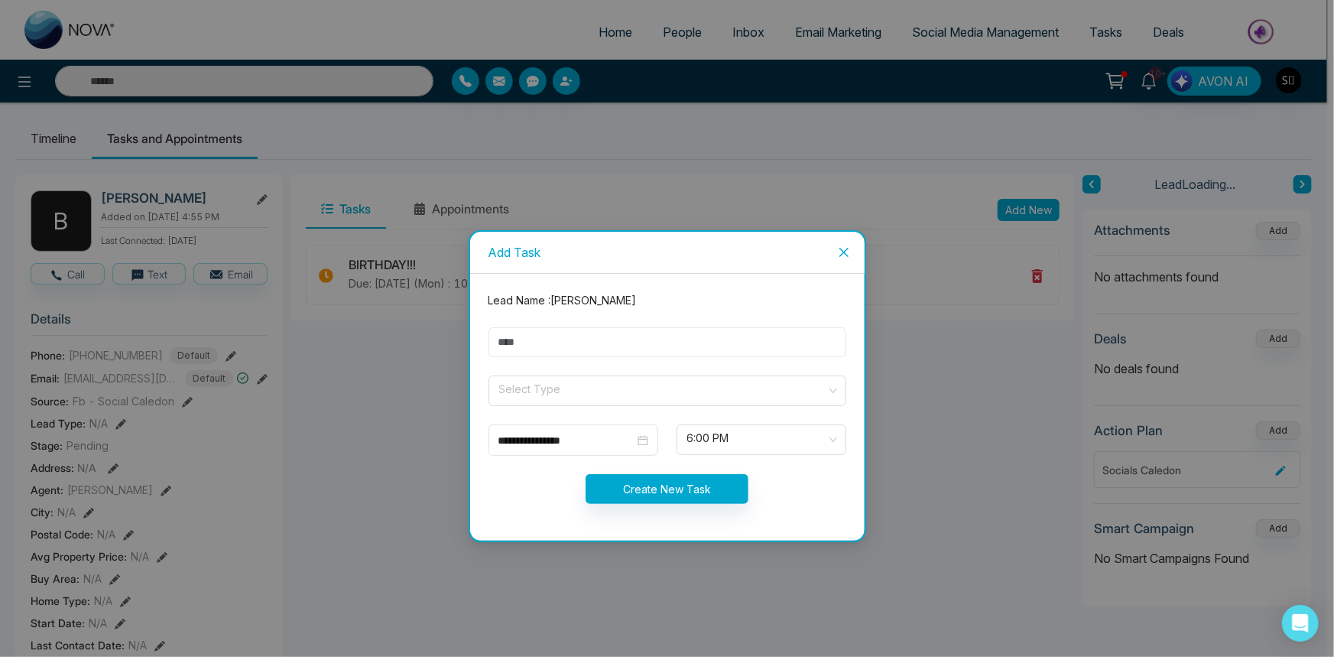
click at [549, 346] on input "text" at bounding box center [668, 342] width 358 height 30
type input "*"
type input "**********"
click at [586, 393] on input "search" at bounding box center [662, 387] width 329 height 23
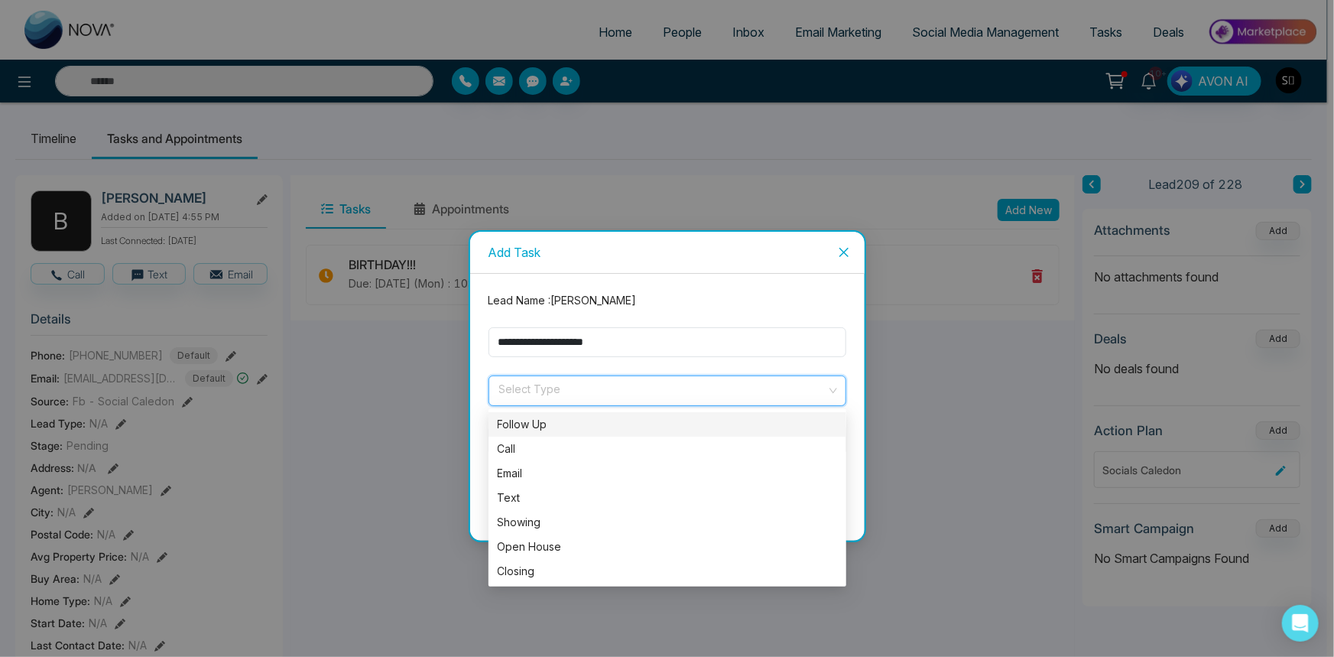
click at [577, 410] on form "**********" at bounding box center [667, 407] width 376 height 230
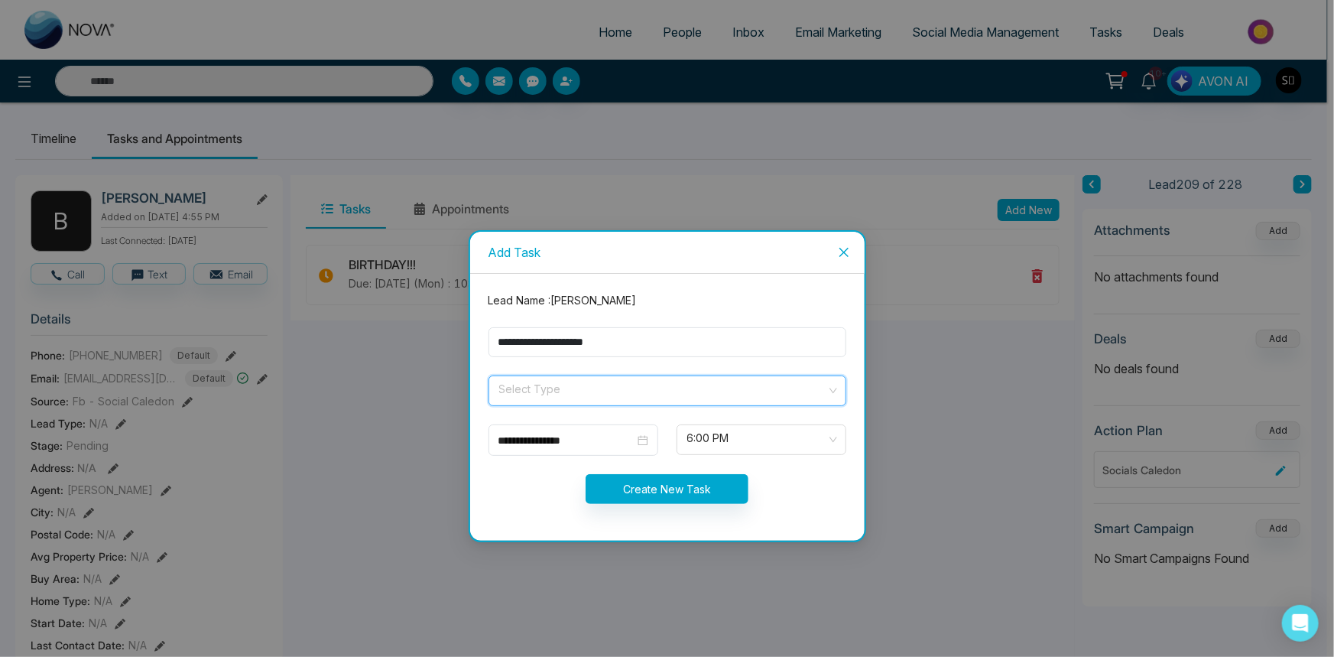
click at [587, 393] on input "search" at bounding box center [662, 387] width 329 height 23
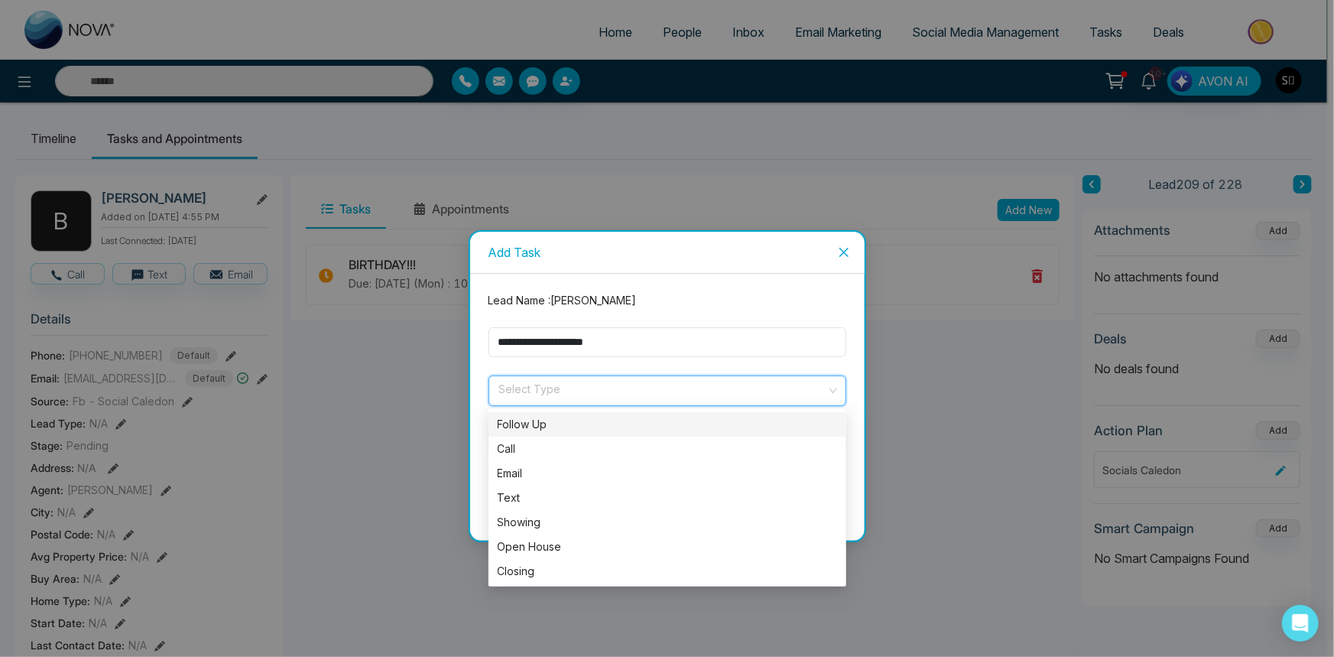
click at [581, 421] on div "Follow Up" at bounding box center [668, 424] width 340 height 17
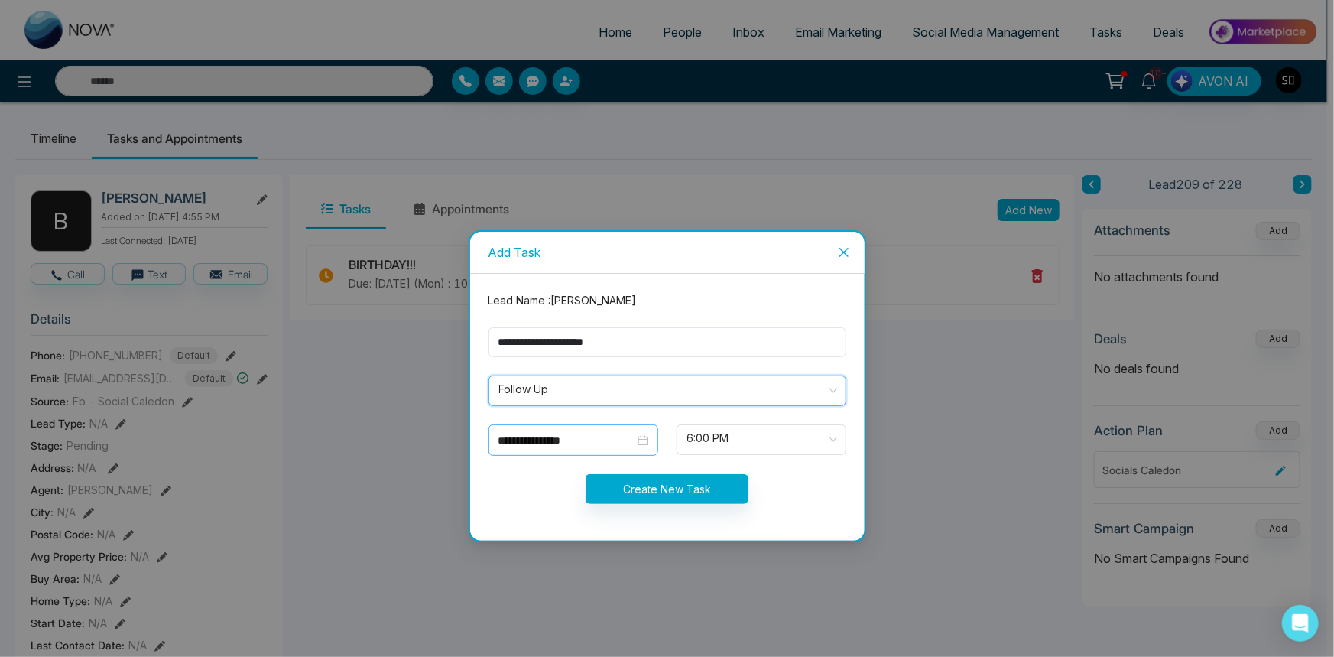
click at [576, 436] on input "**********" at bounding box center [567, 440] width 136 height 17
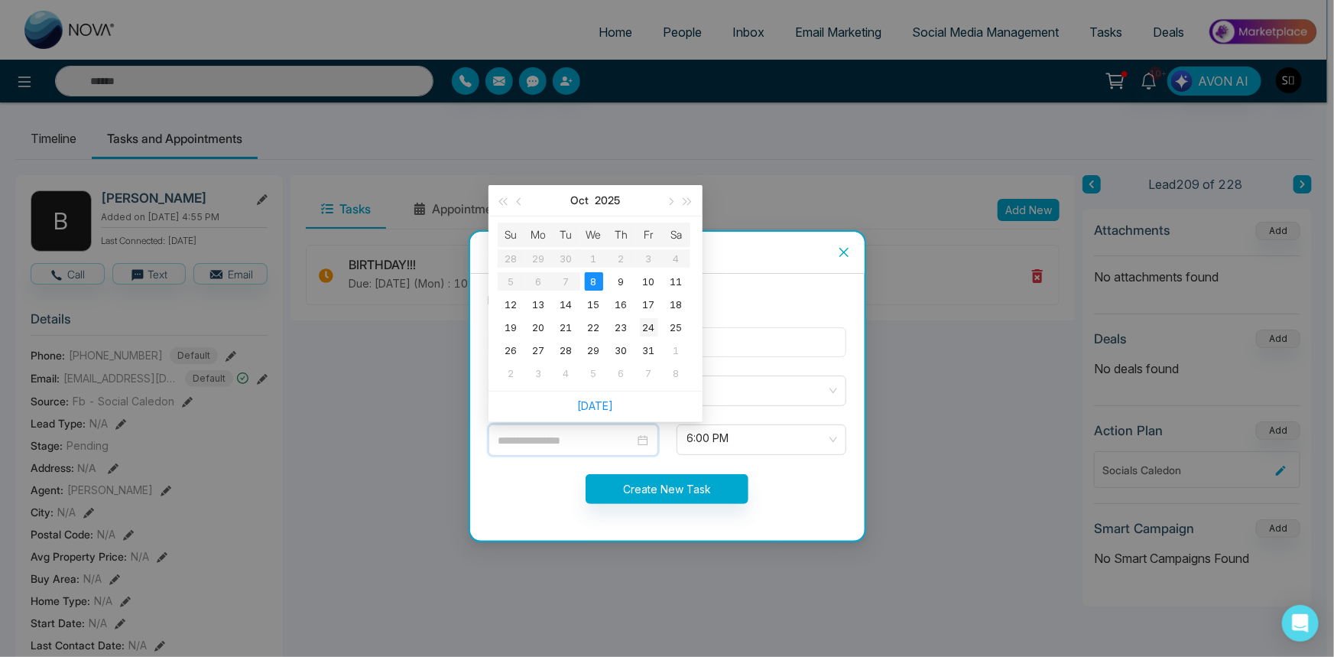
type input "**********"
click at [644, 326] on div "24" at bounding box center [649, 327] width 18 height 18
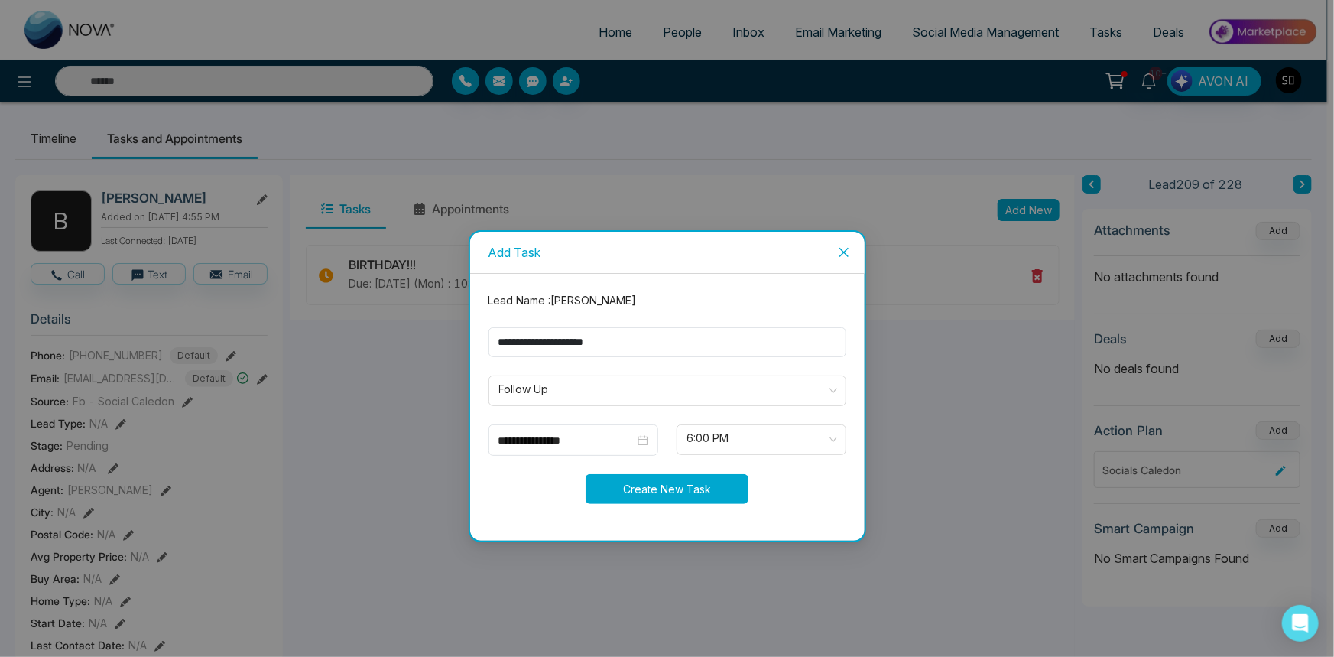
click at [741, 502] on button "Create New Task" at bounding box center [667, 489] width 163 height 30
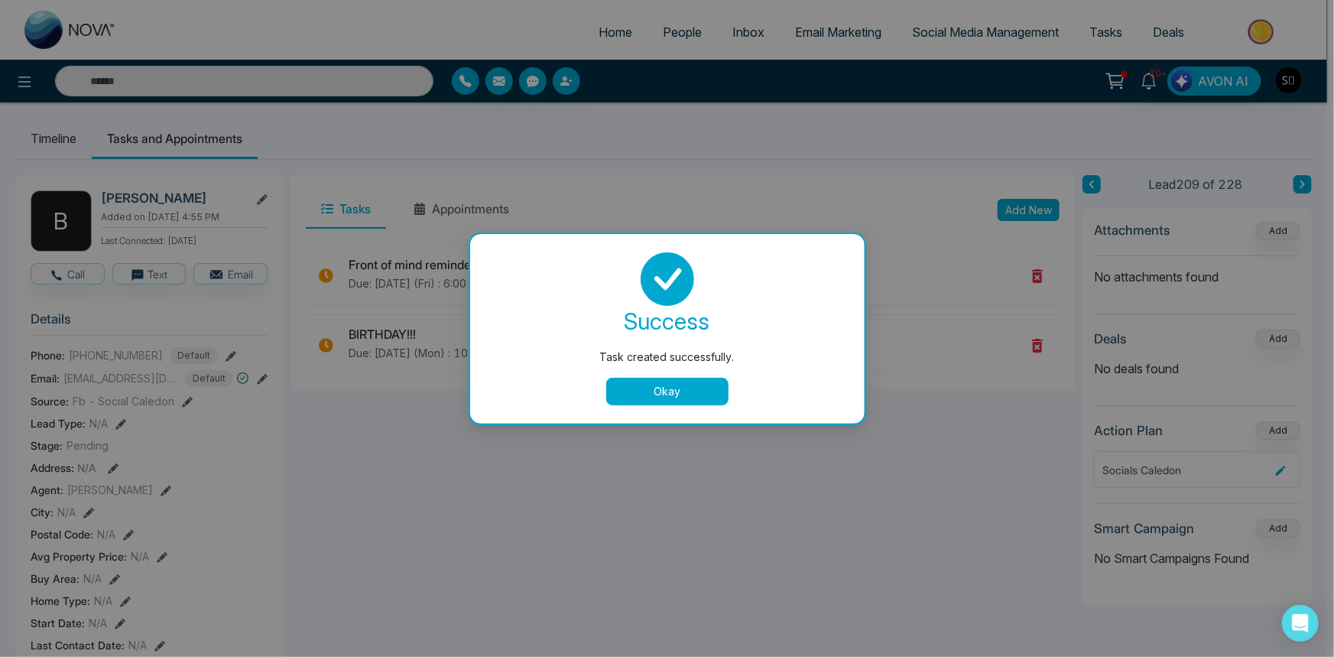
click at [702, 398] on button "Okay" at bounding box center [667, 392] width 122 height 28
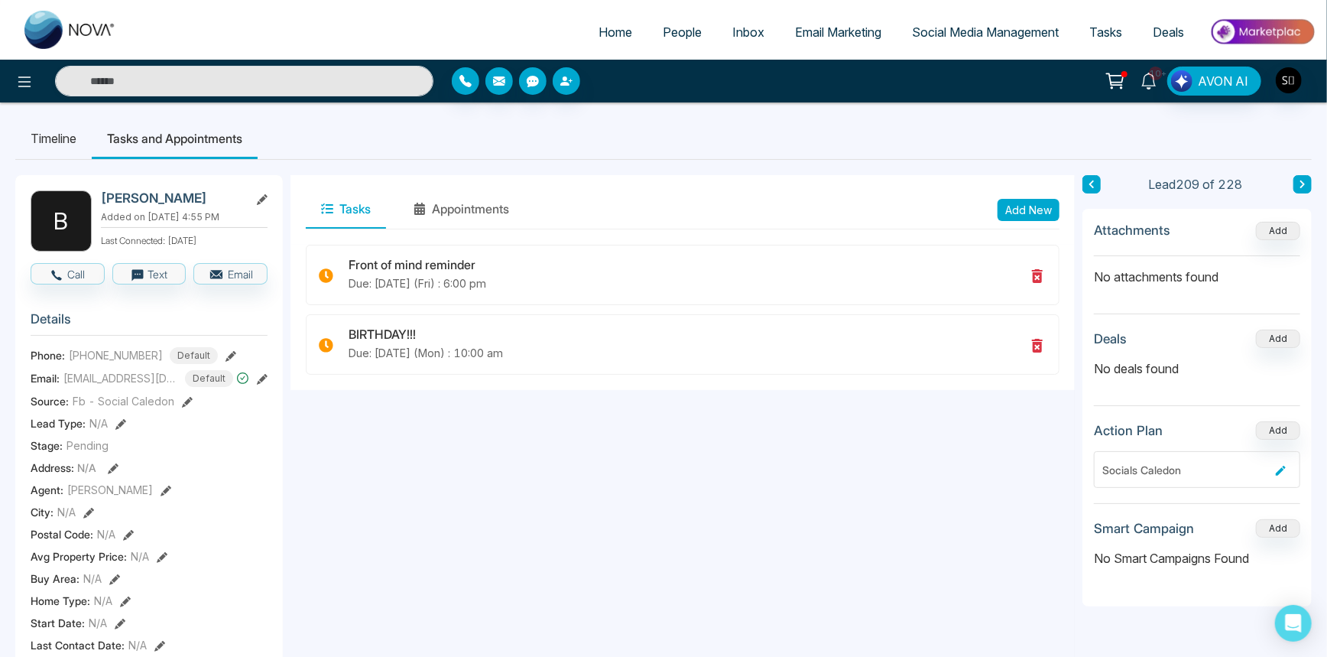
click at [1146, 76] on icon at bounding box center [1149, 81] width 15 height 17
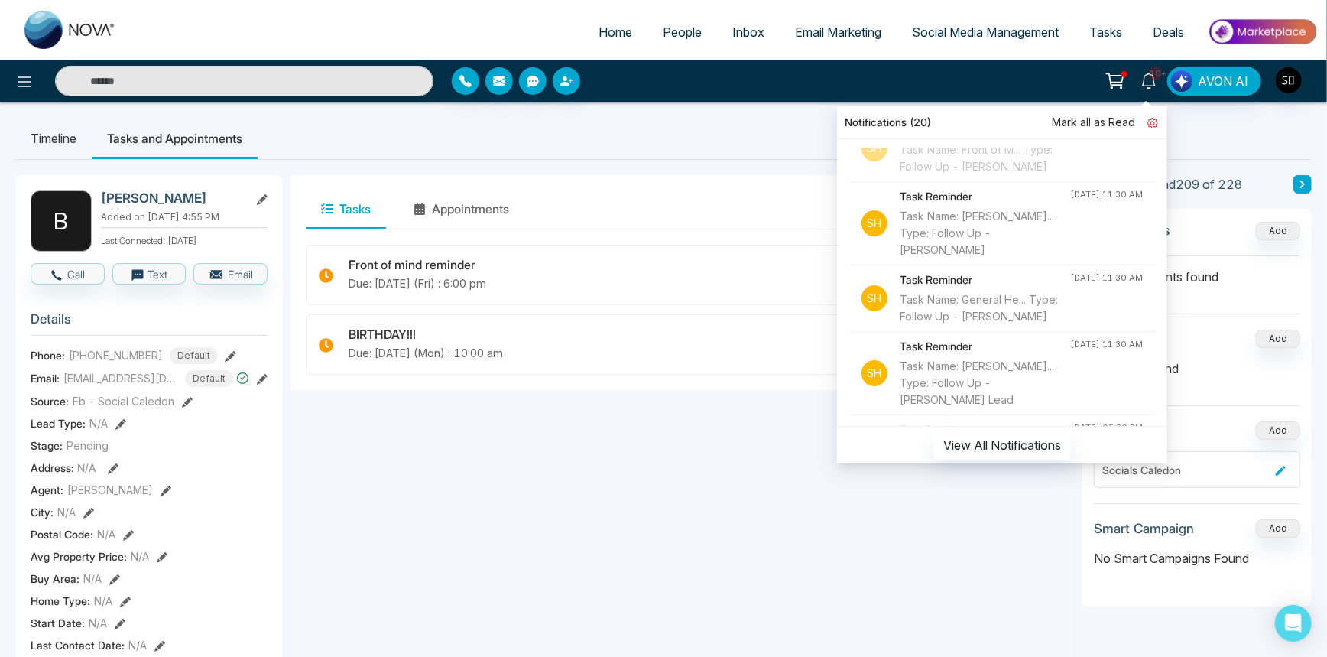
scroll to position [219, 0]
